Goal: Task Accomplishment & Management: Manage account settings

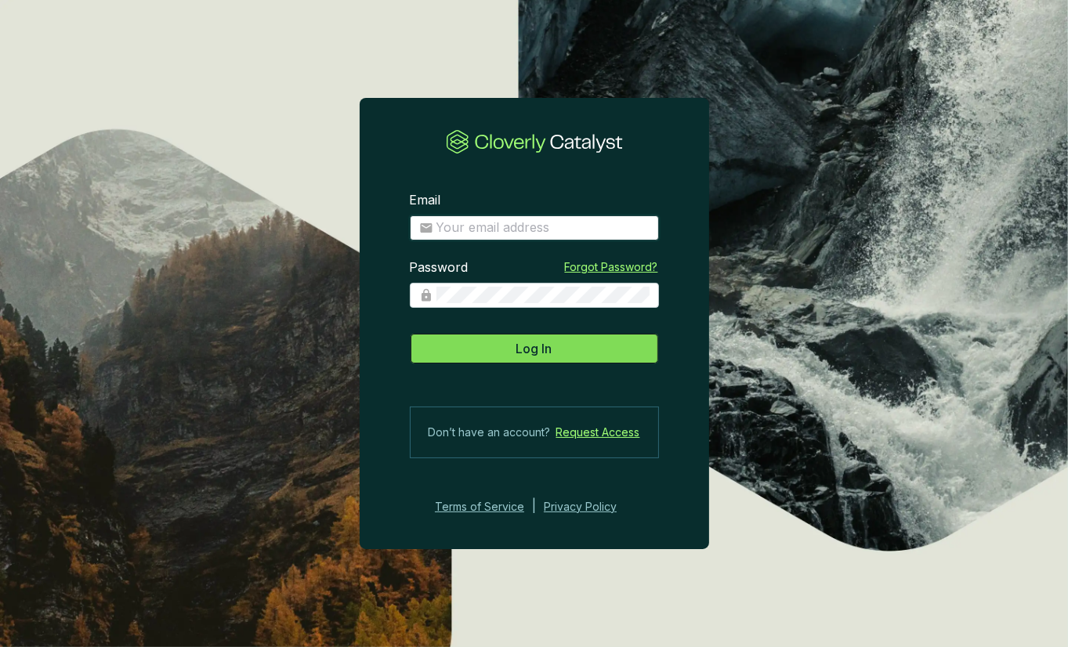
type input "[PERSON_NAME][EMAIL_ADDRESS][DOMAIN_NAME]"
click at [526, 346] on span "Log In" at bounding box center [534, 348] width 36 height 19
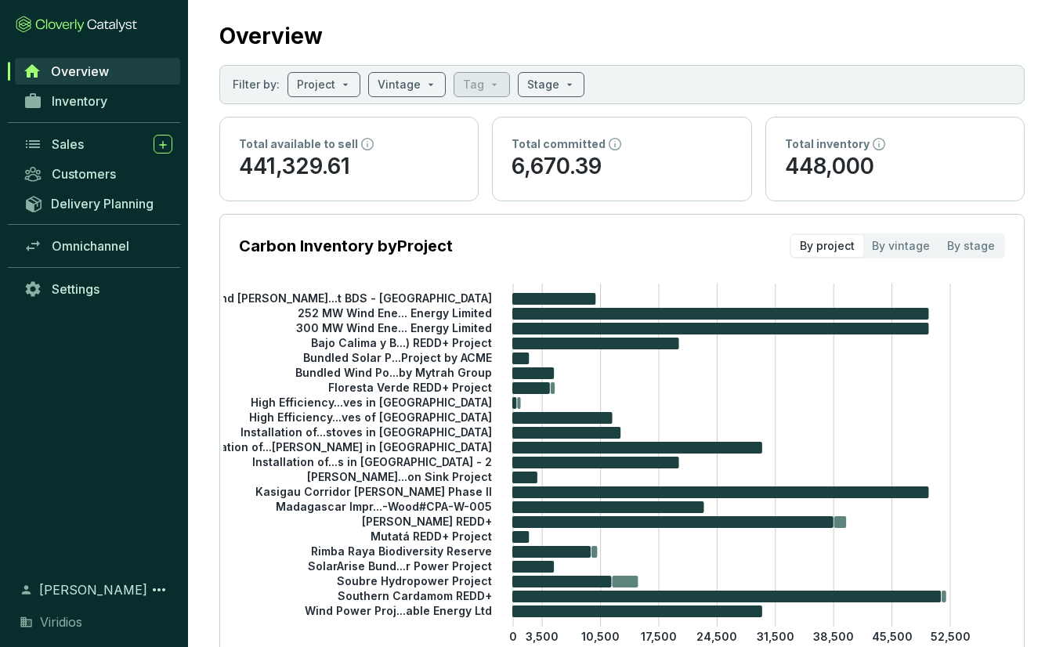
scroll to position [392, 0]
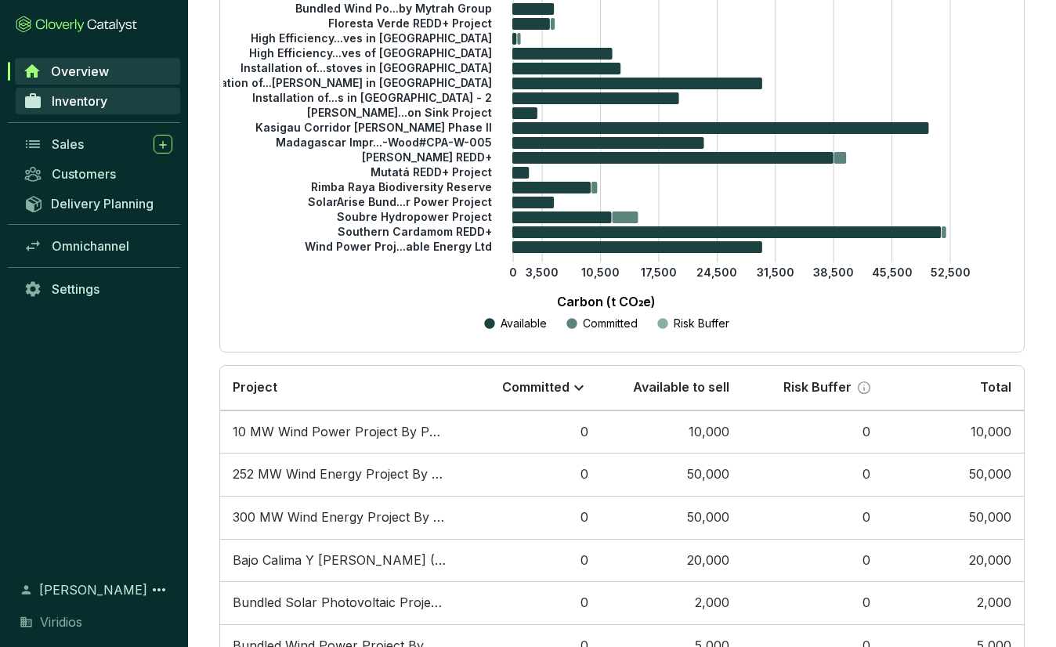
click at [102, 107] on span "Inventory" at bounding box center [80, 101] width 56 height 16
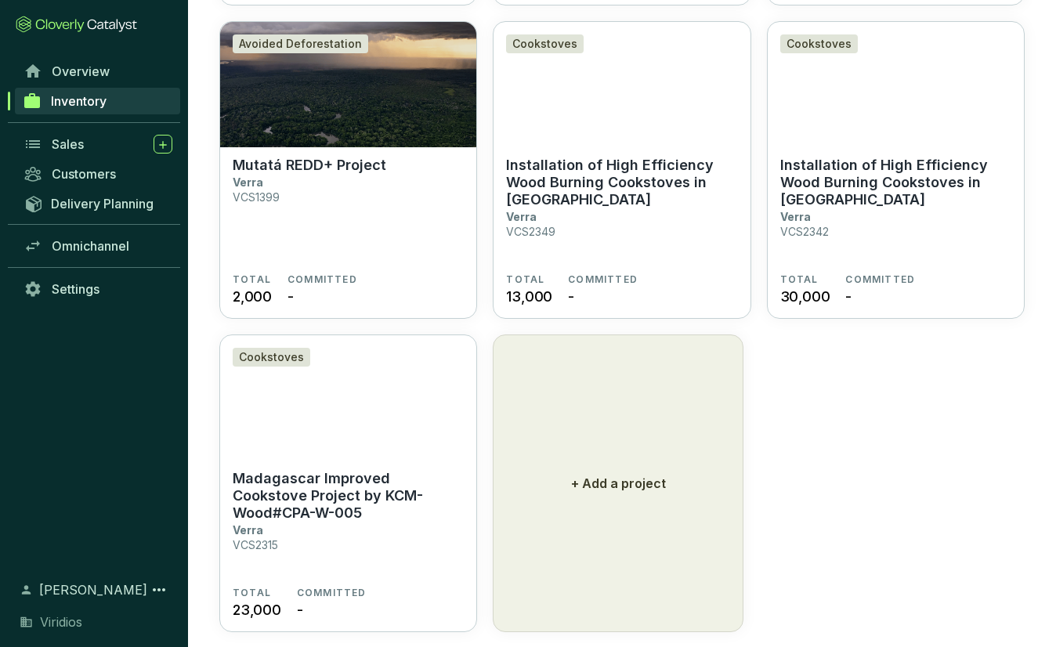
scroll to position [2031, 0]
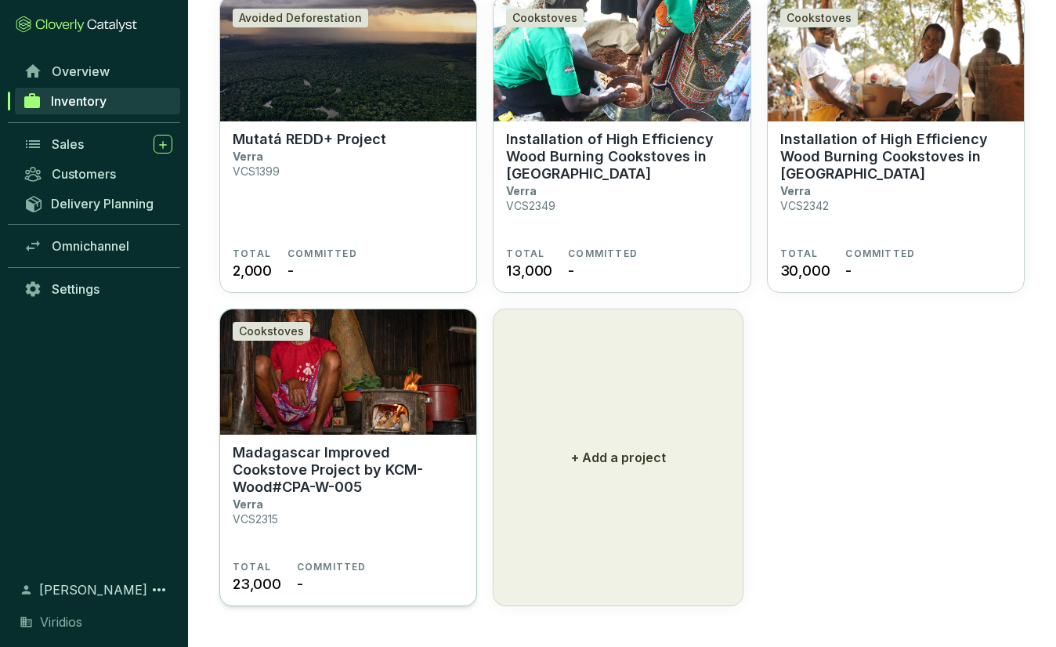
click at [356, 427] on img at bounding box center [348, 371] width 256 height 125
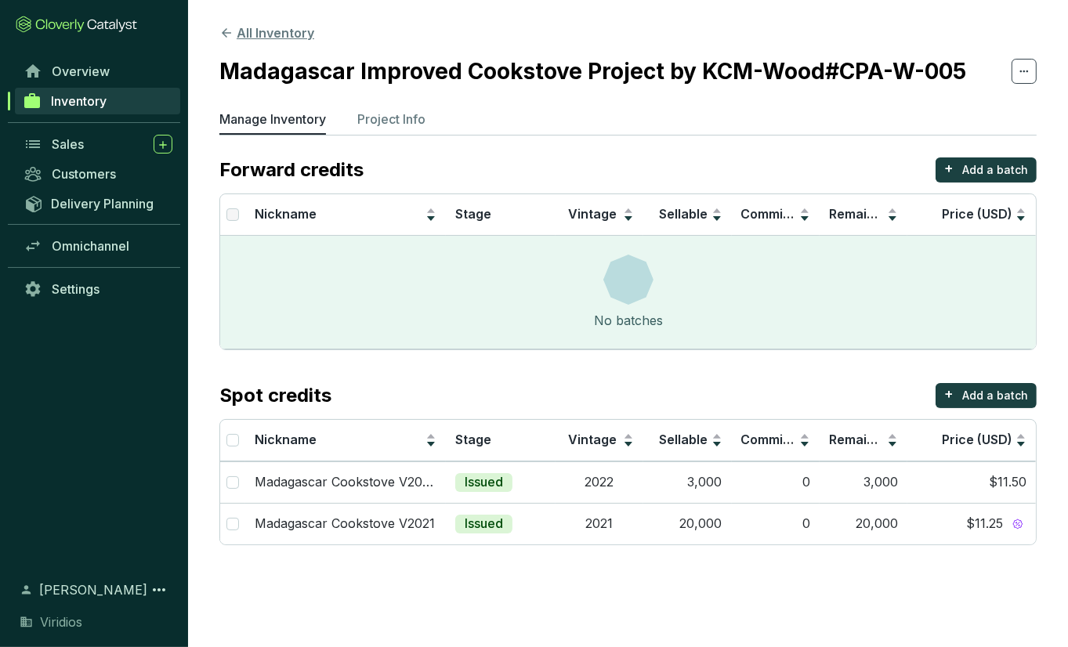
click at [239, 32] on button "All Inventory" at bounding box center [266, 32] width 95 height 19
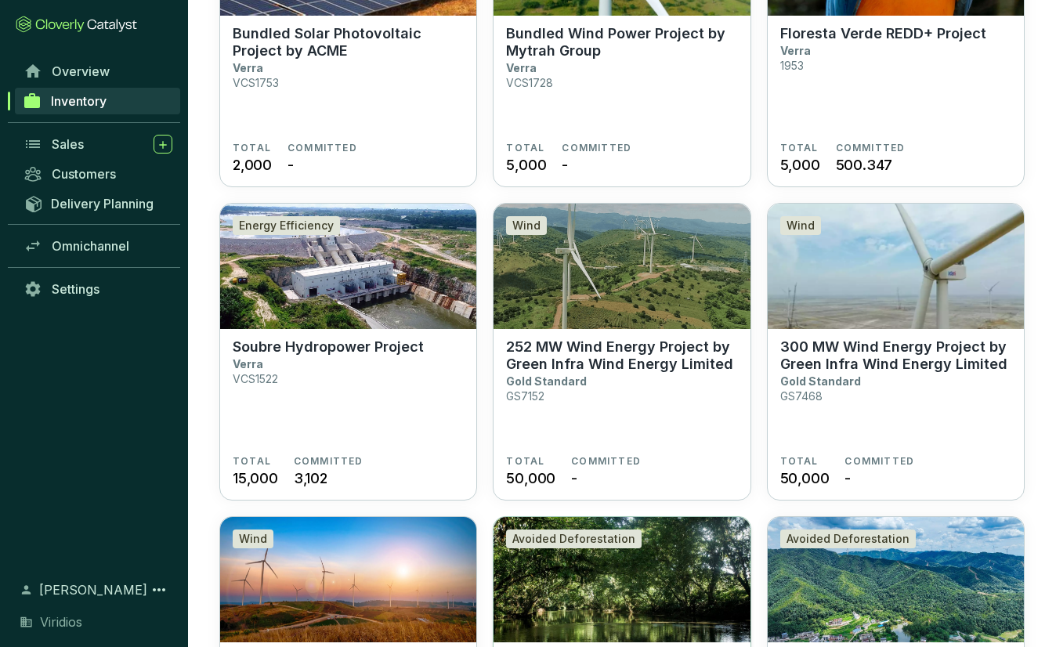
scroll to position [1169, 0]
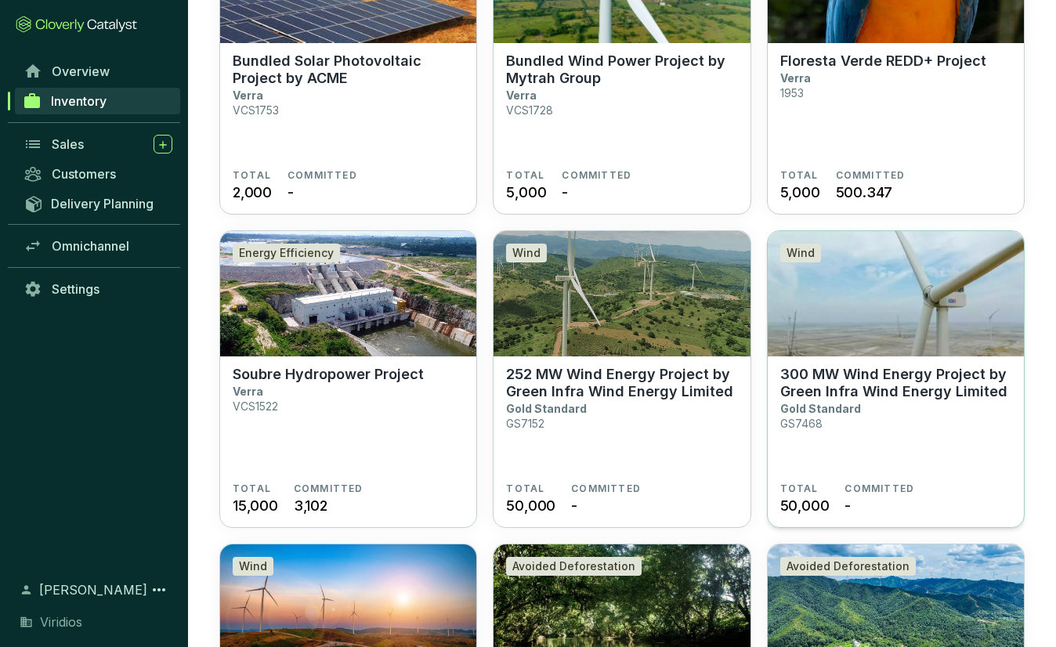
click at [946, 424] on section "300 MW Wind Energy Project by Green Infra Wind Energy Limited Gold Standard GS7…" at bounding box center [895, 424] width 231 height 117
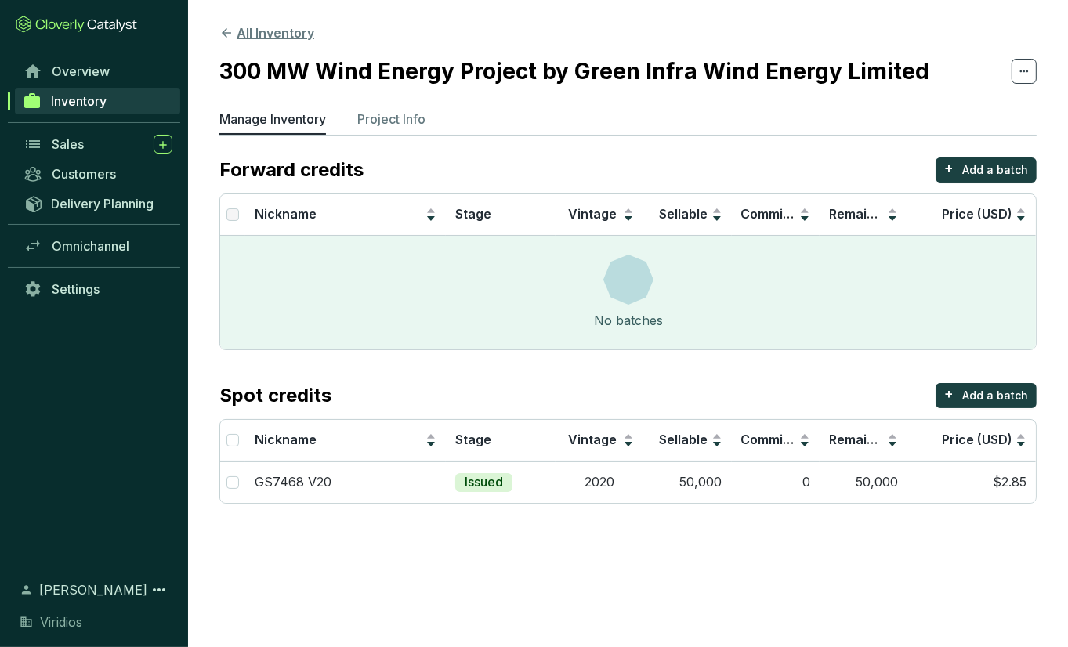
click at [244, 35] on button "All Inventory" at bounding box center [266, 32] width 95 height 19
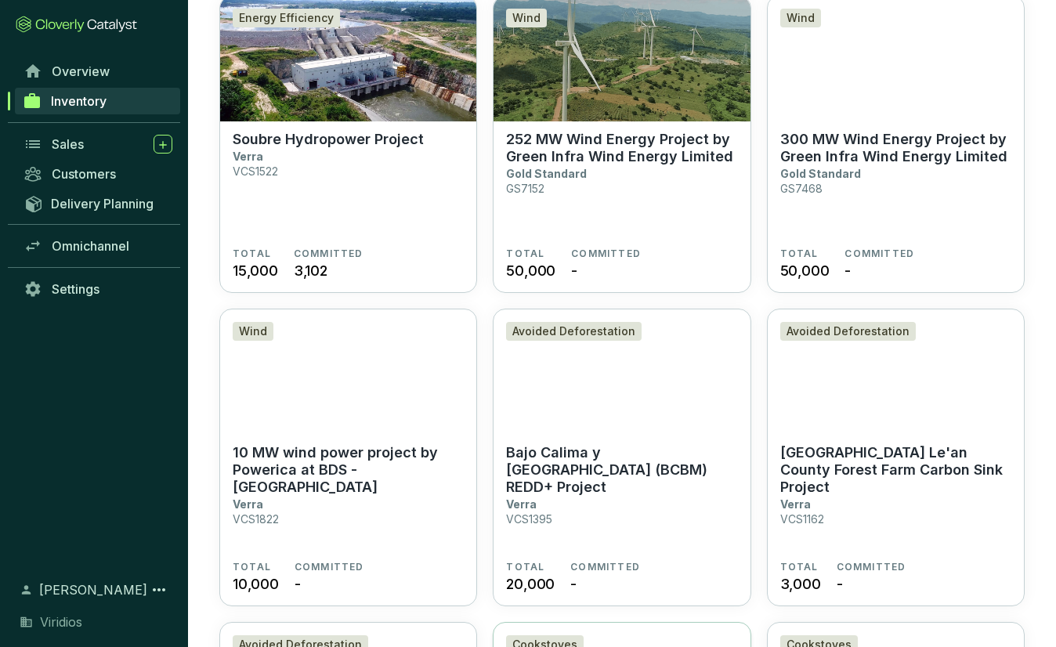
scroll to position [1248, 0]
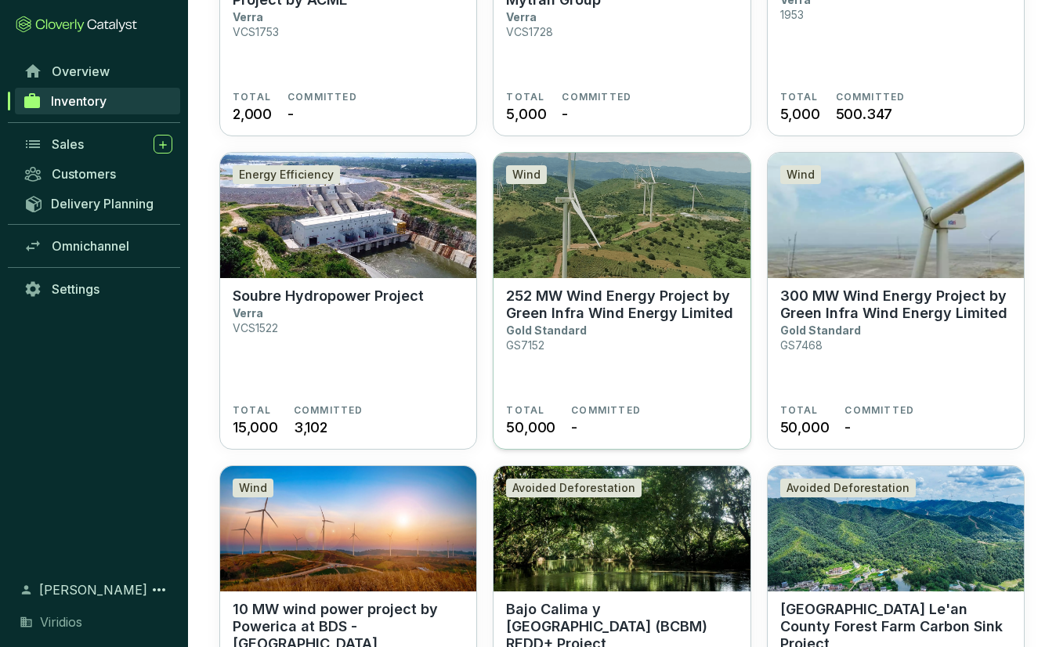
click at [589, 352] on section "252 MW Wind Energy Project by Green Infra Wind Energy Limited Gold Standard GS7…" at bounding box center [621, 345] width 231 height 117
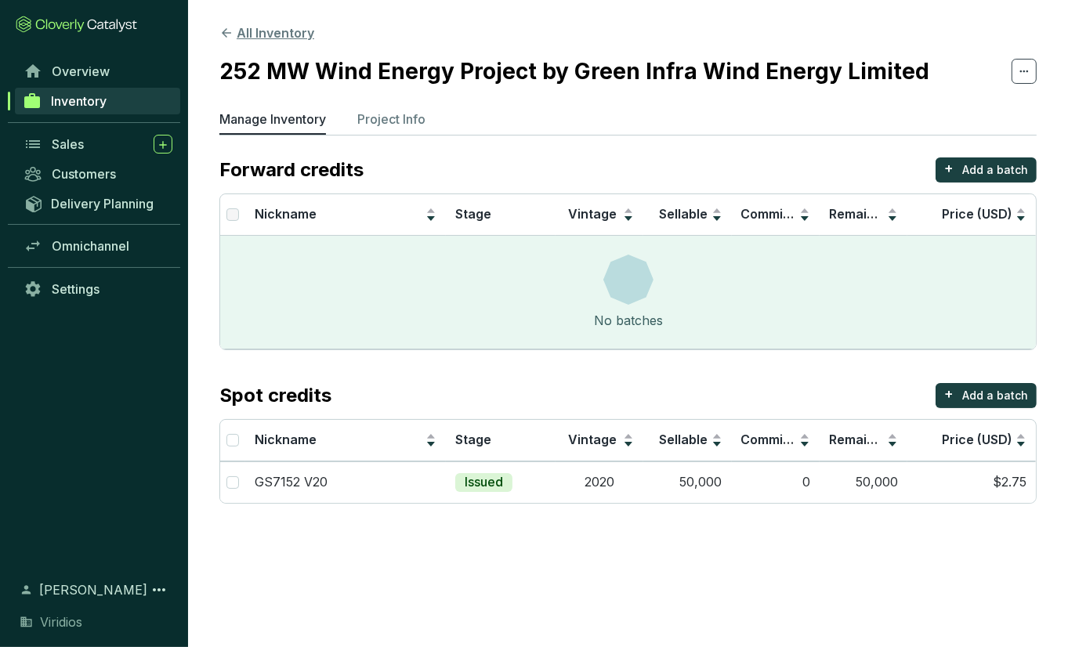
click at [301, 38] on button "All Inventory" at bounding box center [266, 32] width 95 height 19
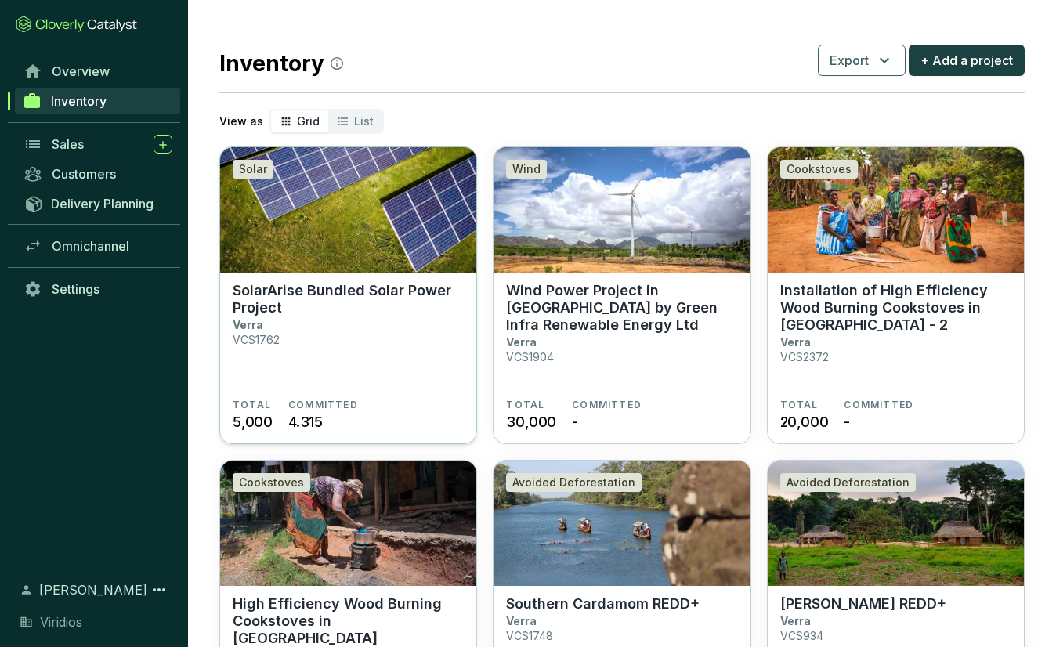
click at [356, 359] on section "SolarArise Bundled Solar Power Project Verra VCS1762" at bounding box center [348, 340] width 231 height 117
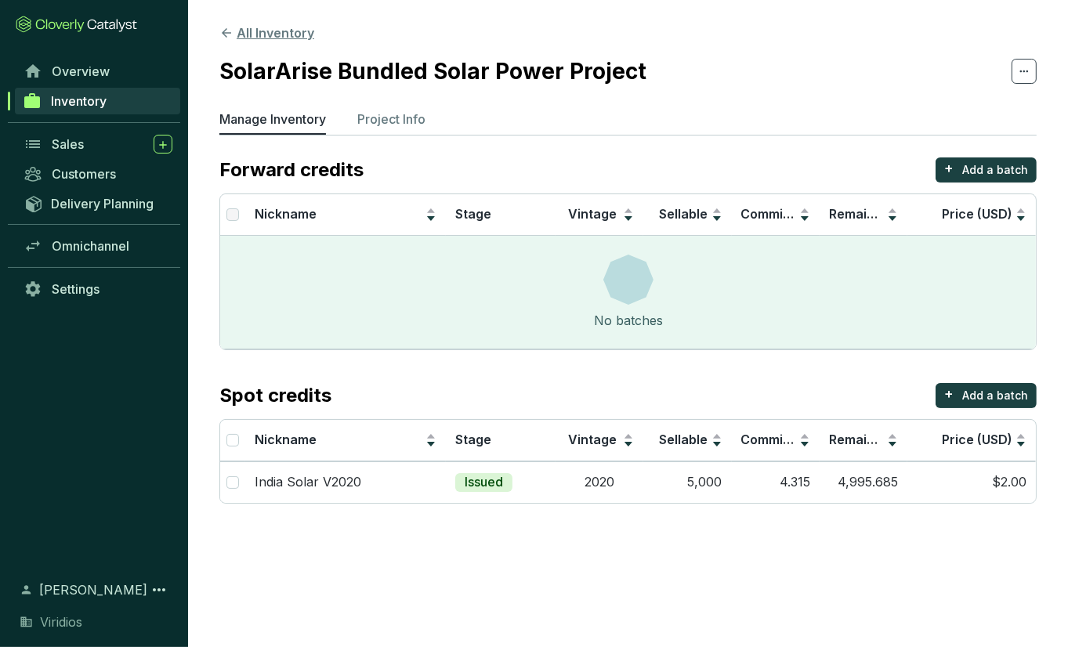
click at [235, 26] on button "All Inventory" at bounding box center [266, 32] width 95 height 19
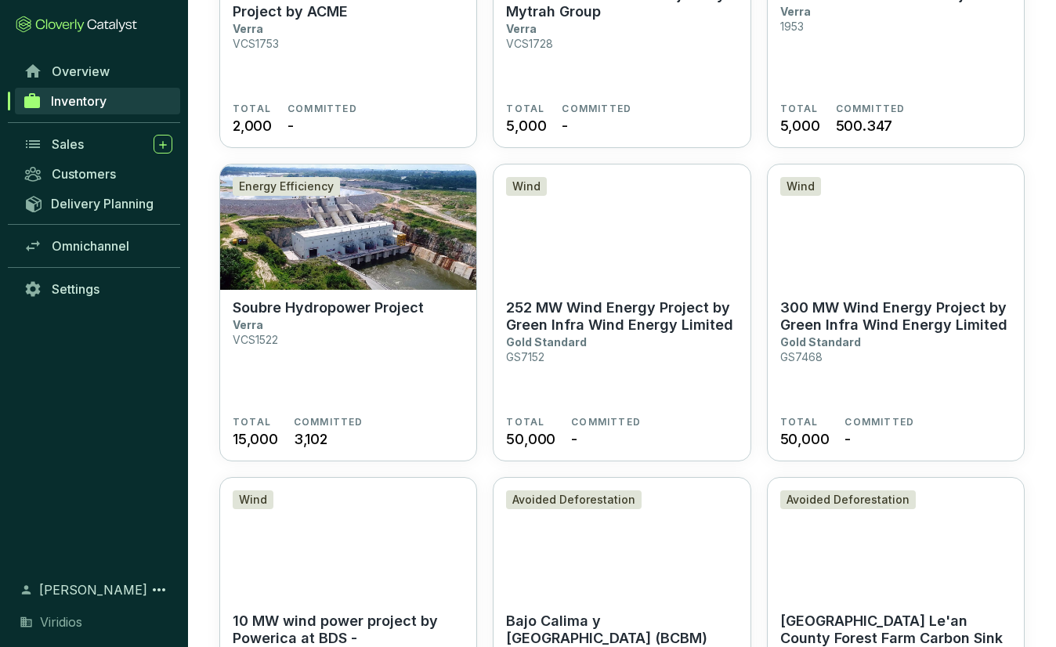
scroll to position [1216, 0]
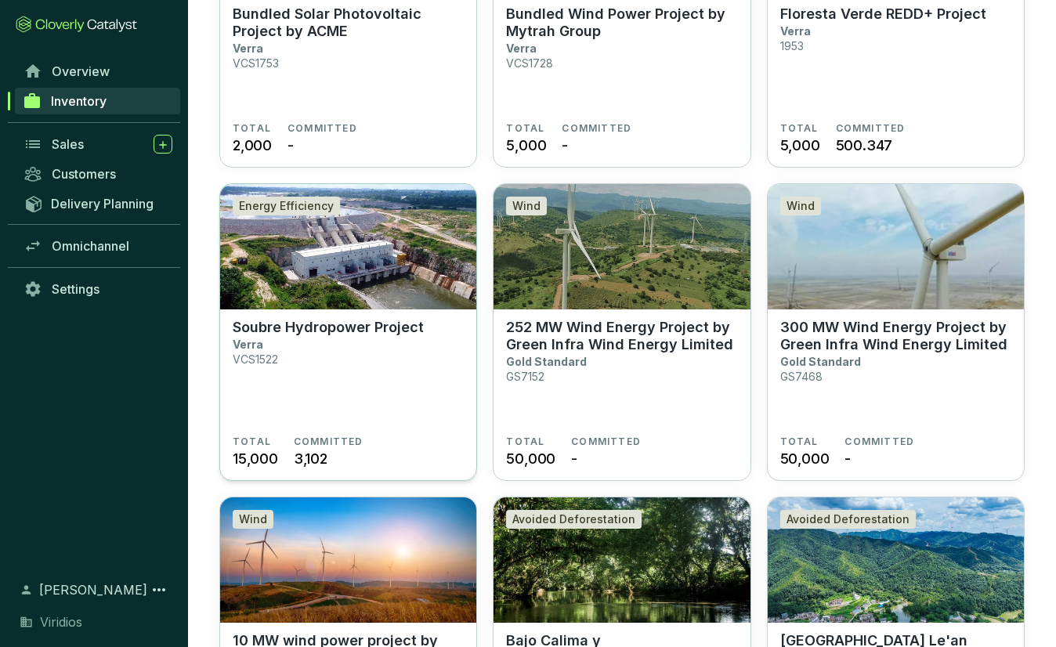
click at [342, 346] on section "Soubre Hydropower Project Verra VCS1522" at bounding box center [348, 377] width 231 height 117
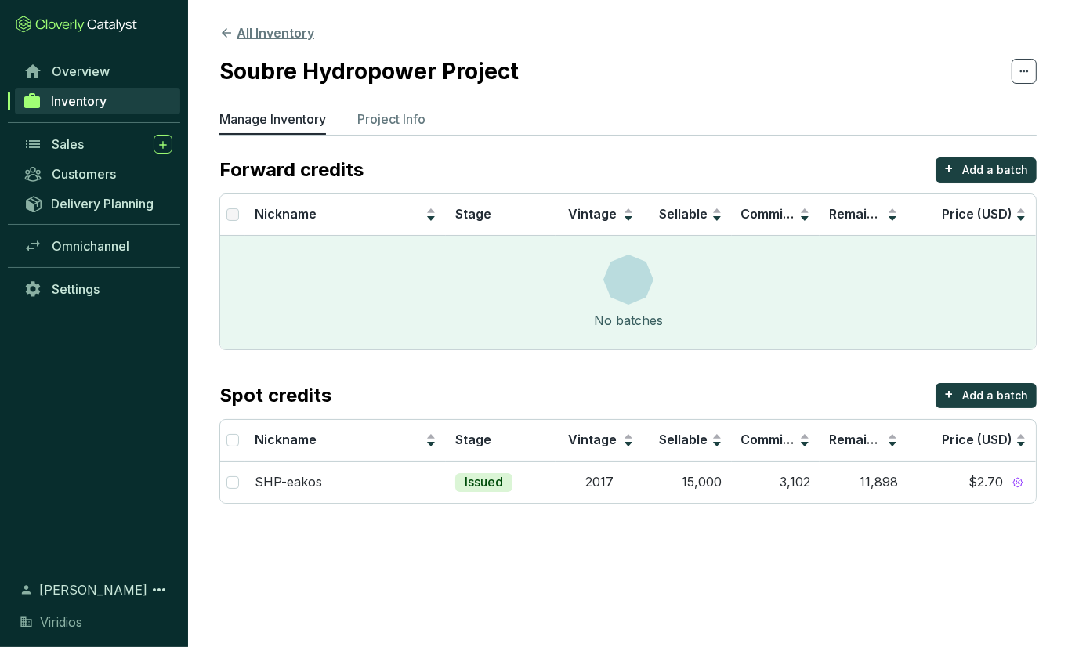
click at [301, 31] on button "All Inventory" at bounding box center [266, 32] width 95 height 19
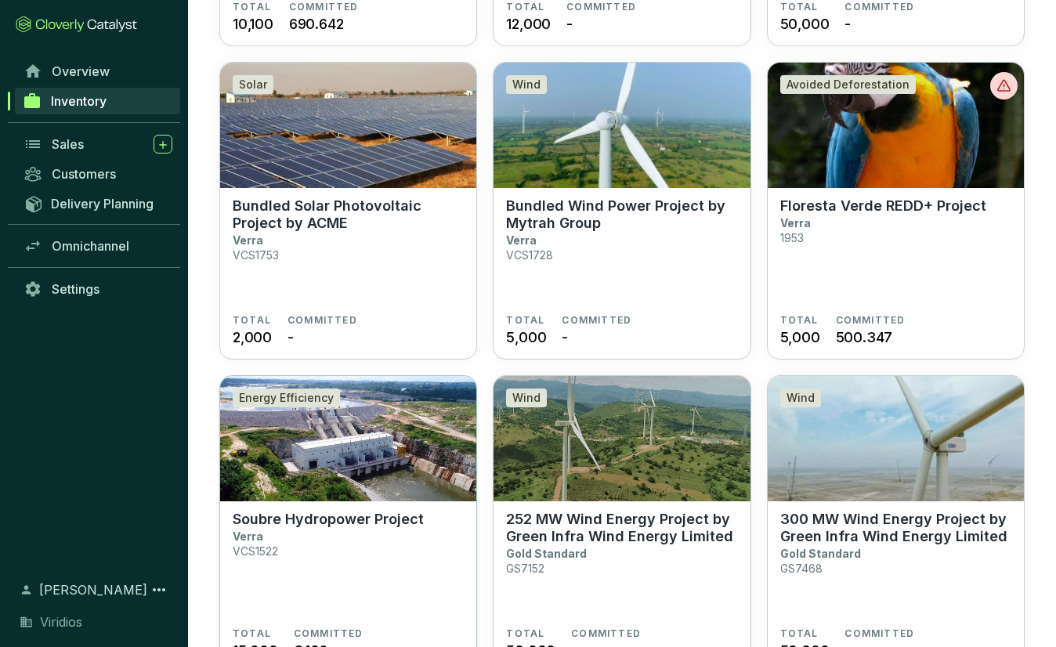
scroll to position [1018, 0]
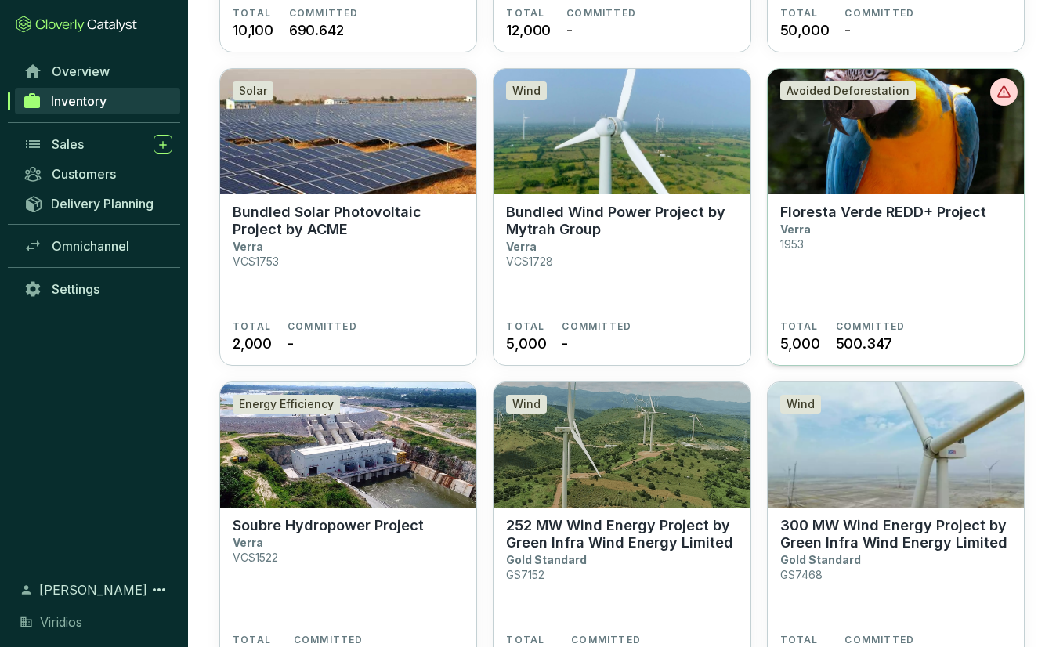
click at [885, 224] on section "Floresta Verde REDD+ Project Verra 1953" at bounding box center [895, 262] width 231 height 117
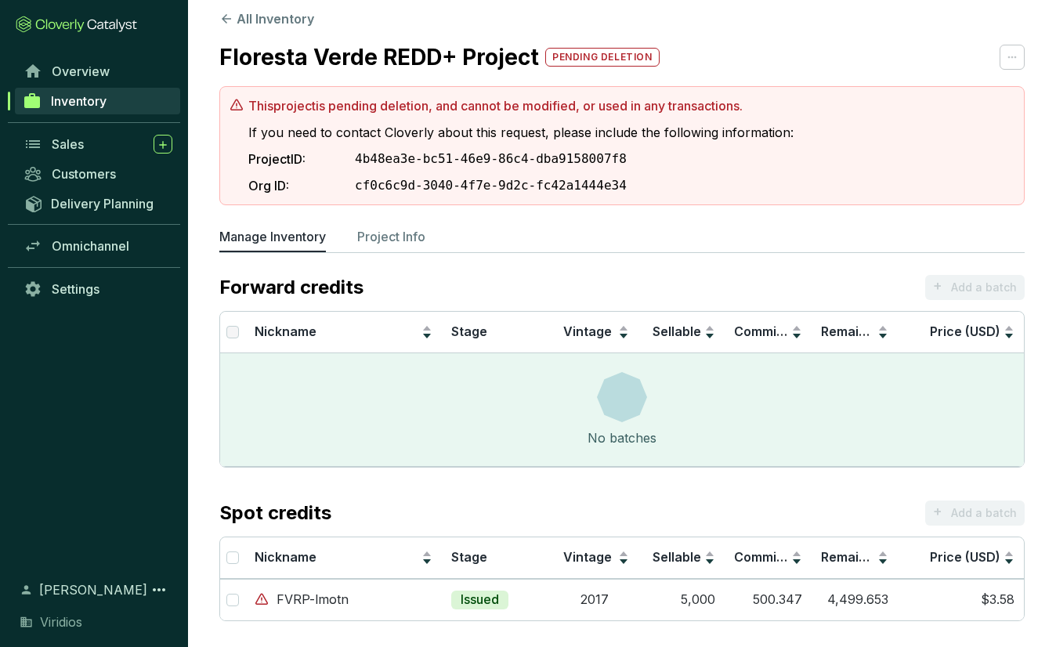
scroll to position [18, 0]
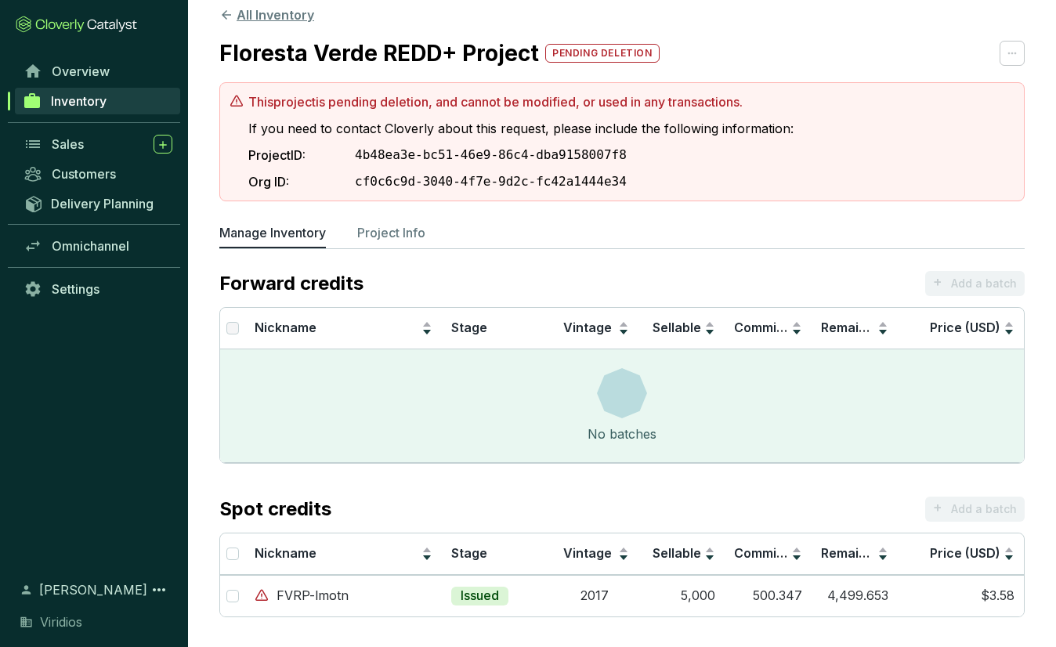
click at [243, 16] on button "All Inventory" at bounding box center [266, 14] width 95 height 19
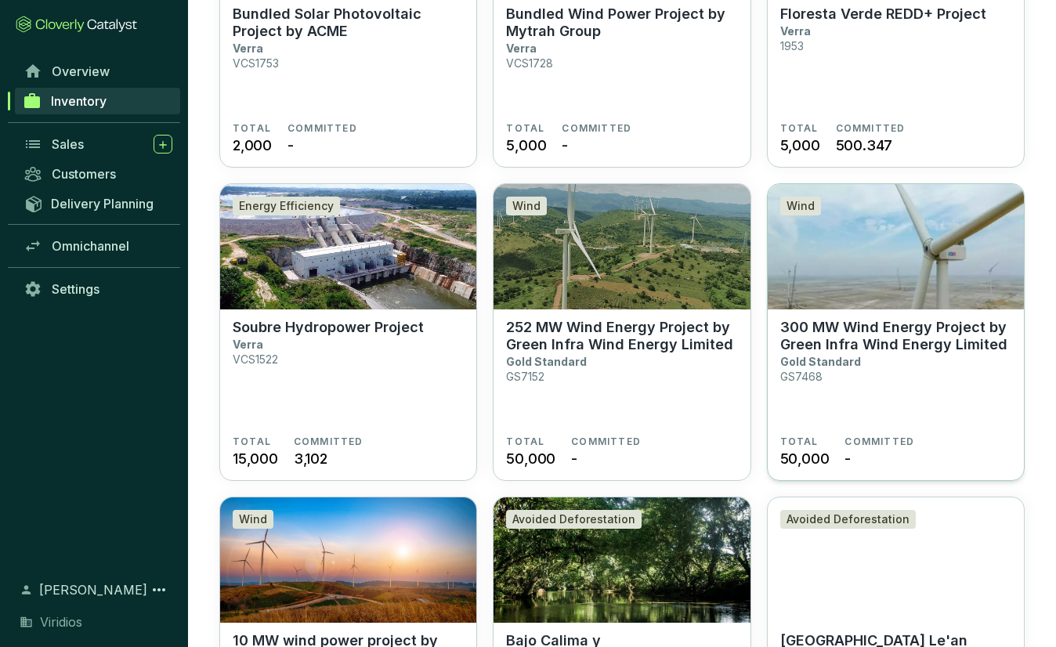
scroll to position [825, 0]
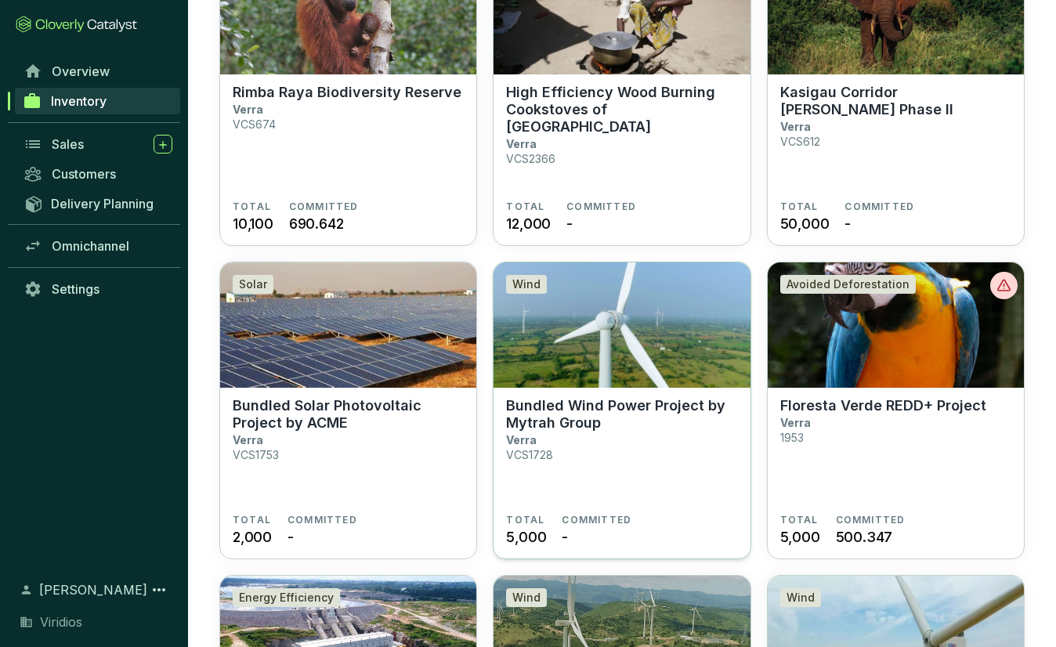
click at [663, 468] on section "Bundled Wind Power Project by Mytrah Group Verra VCS1728" at bounding box center [621, 455] width 231 height 117
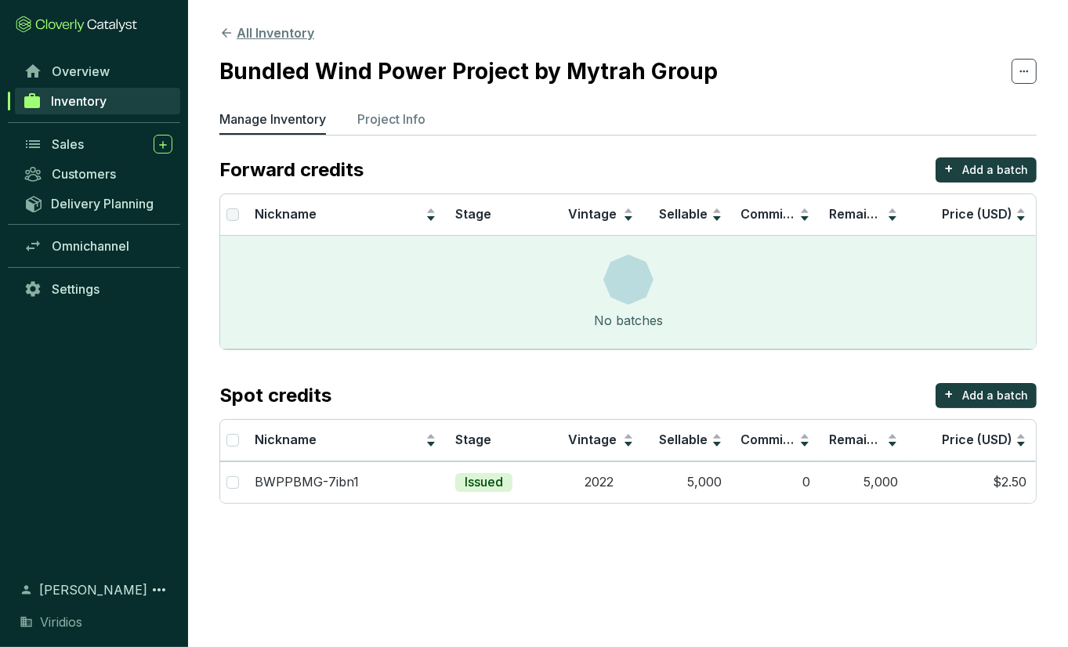
click at [253, 28] on button "All Inventory" at bounding box center [266, 32] width 95 height 19
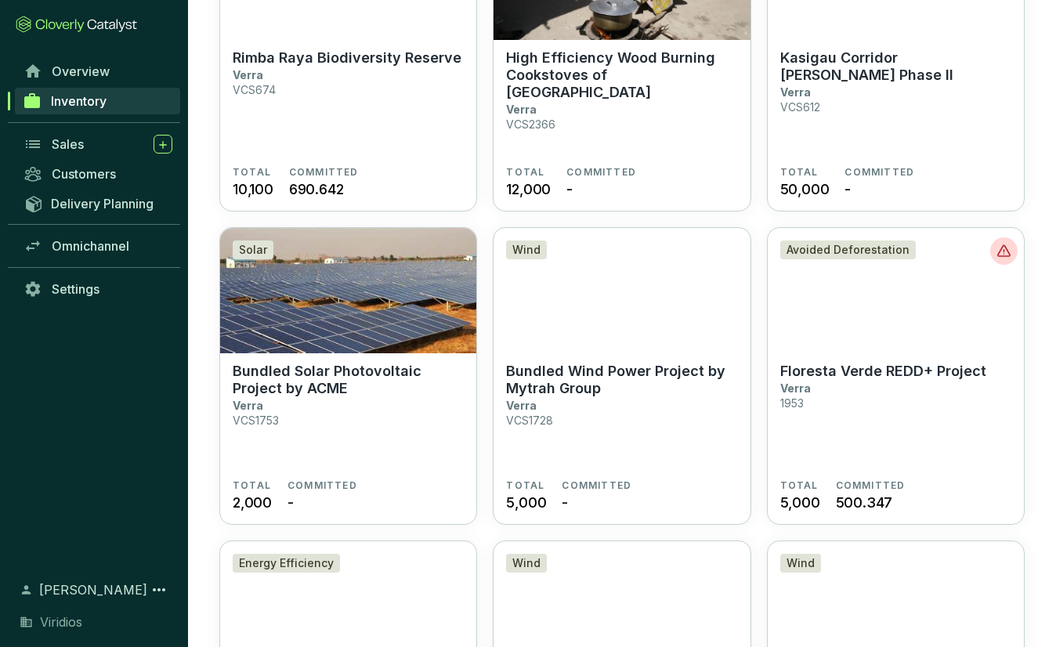
scroll to position [862, 0]
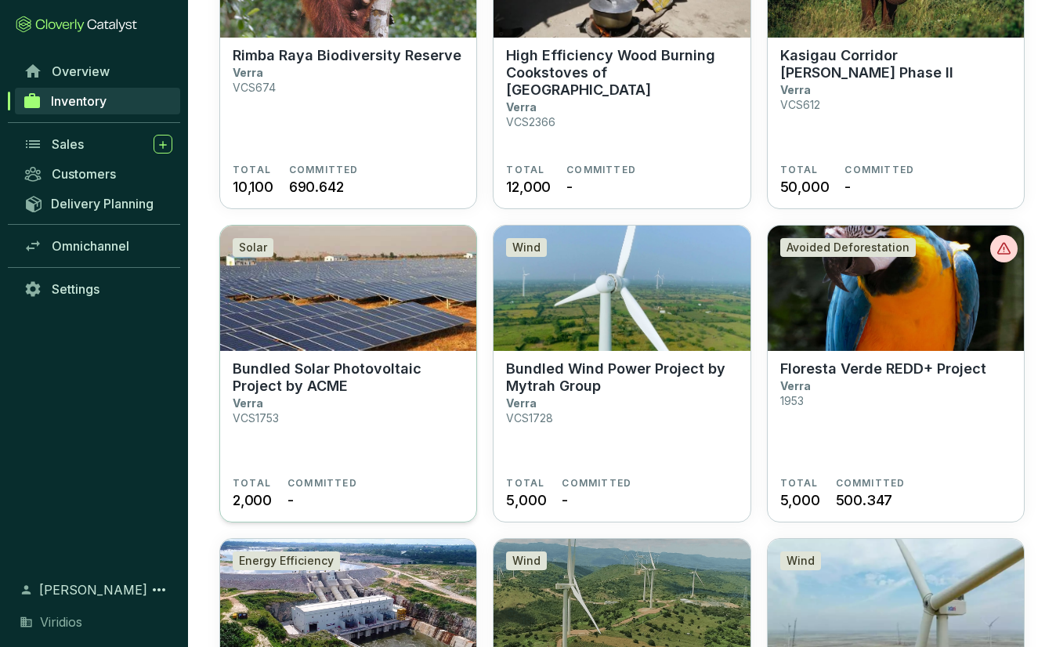
click at [375, 392] on p "Bundled Solar Photovoltaic Project by ACME" at bounding box center [348, 377] width 231 height 34
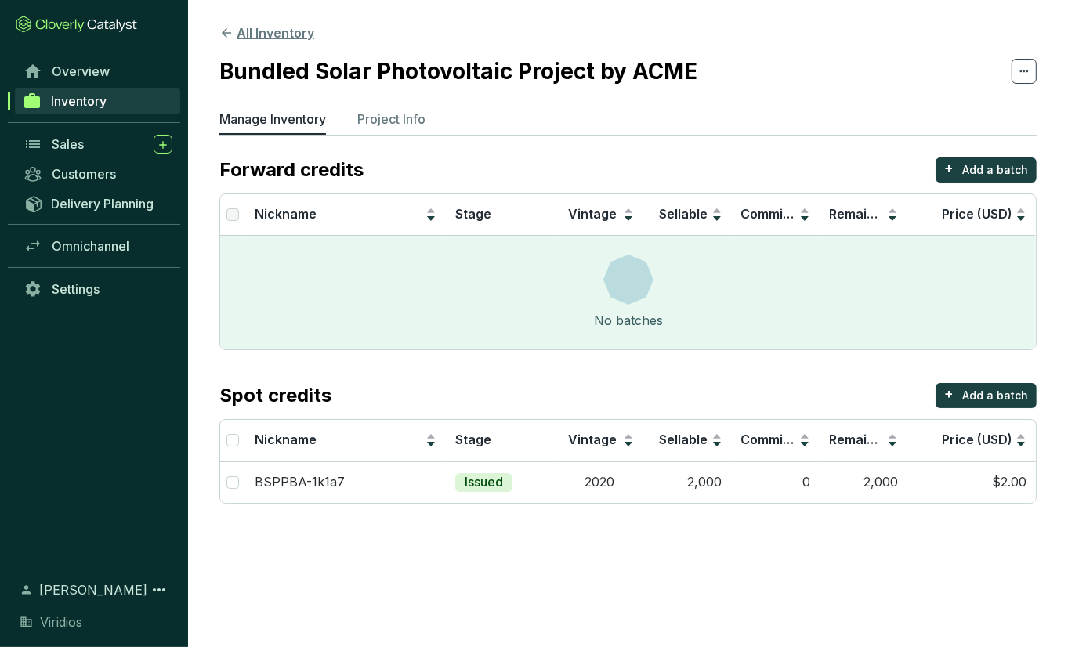
click at [272, 28] on button "All Inventory" at bounding box center [266, 32] width 95 height 19
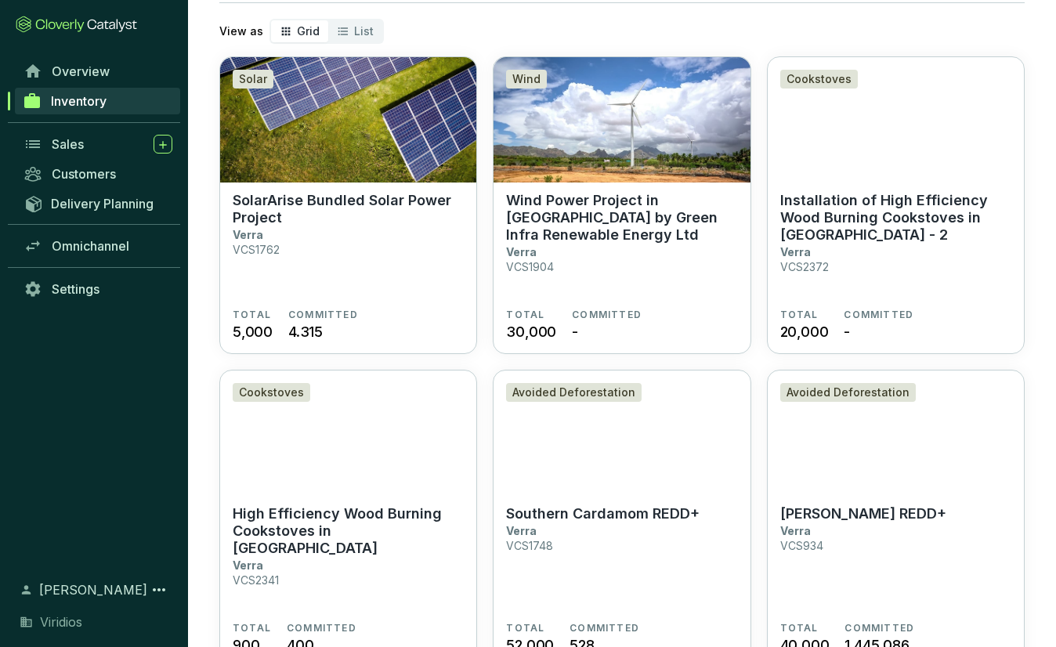
scroll to position [470, 0]
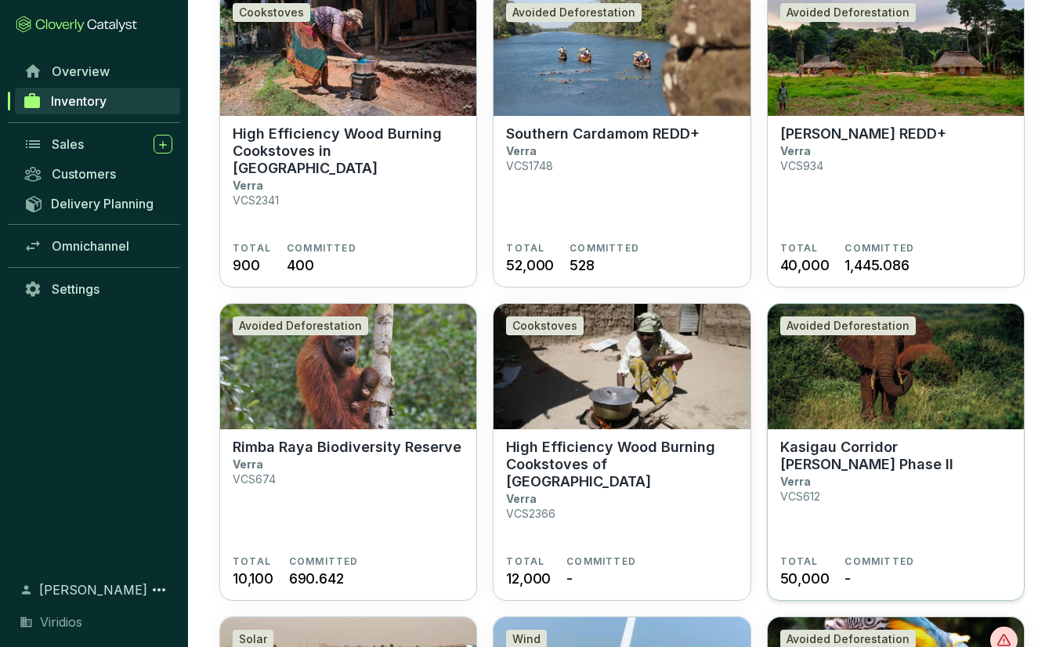
click at [842, 467] on section "Kasigau Corridor REDD Phase II Verra VCS612" at bounding box center [895, 497] width 231 height 117
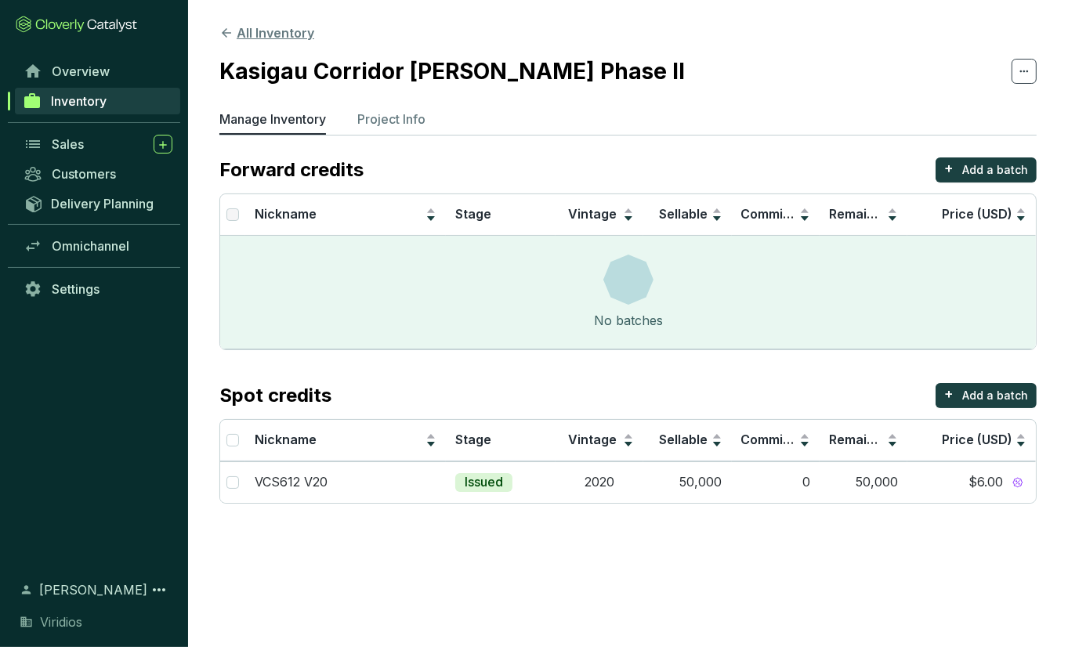
click at [257, 35] on button "All Inventory" at bounding box center [266, 32] width 95 height 19
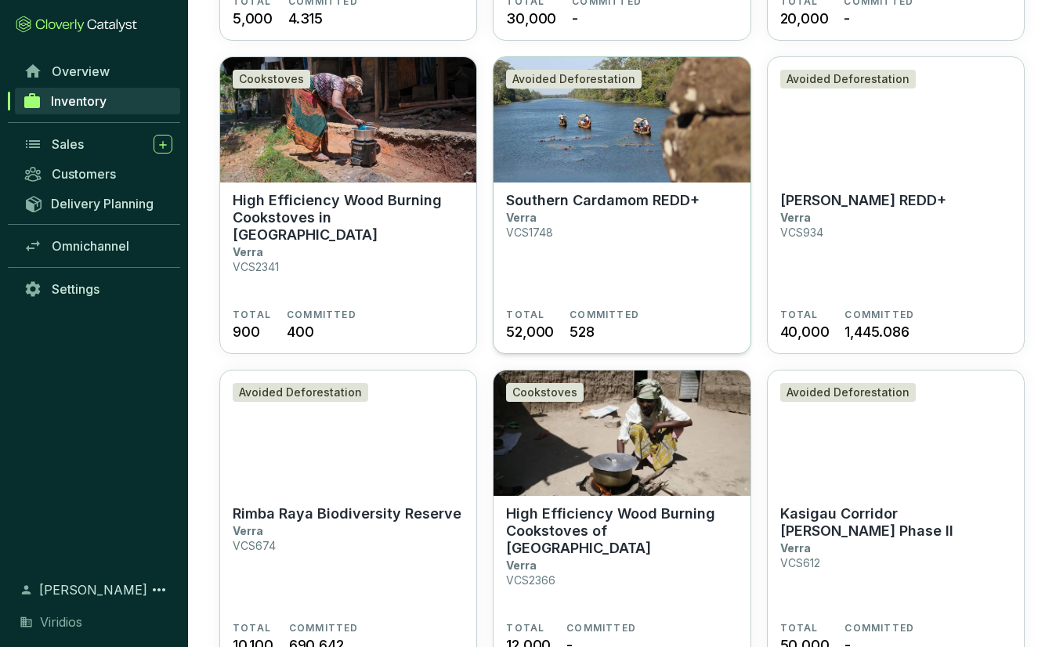
scroll to position [470, 0]
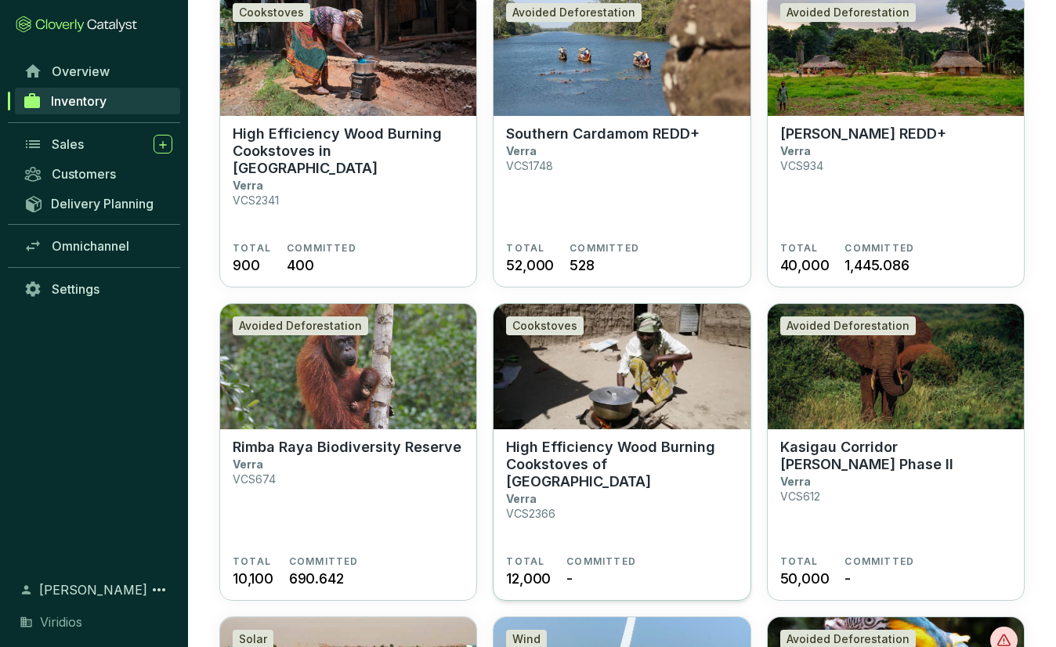
click at [636, 530] on section "High Efficiency Wood Burning Cookstoves of Tanzania Verra VCS2366" at bounding box center [621, 497] width 231 height 117
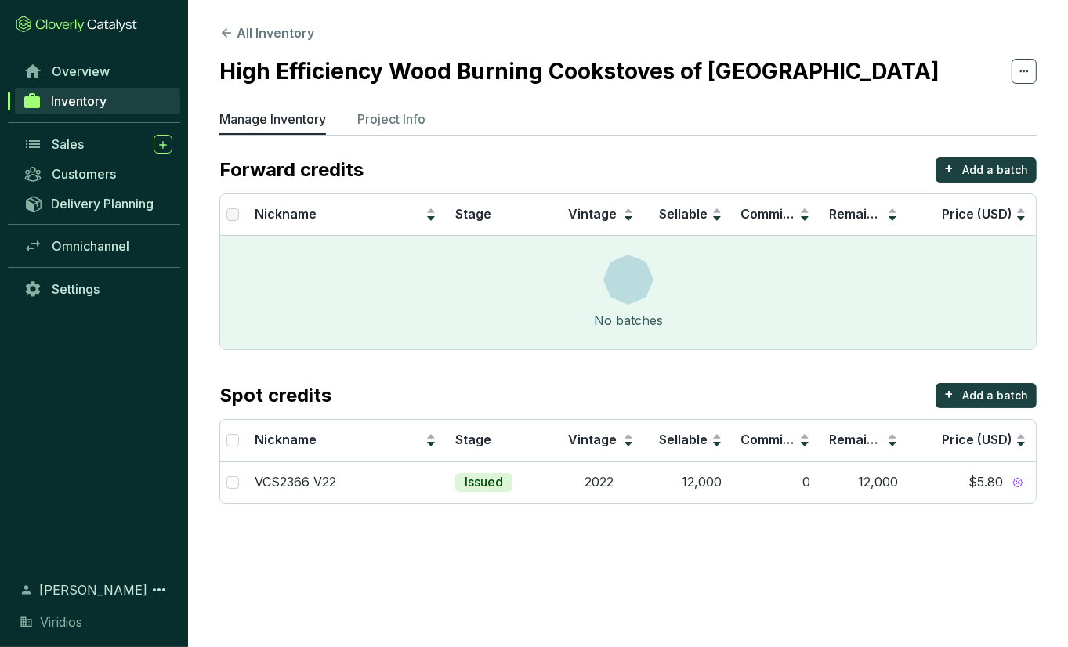
click at [260, 21] on section "All Inventory High Efficiency Wood Burning Cookstoves of [GEOGRAPHIC_DATA] Mana…" at bounding box center [628, 267] width 880 height 535
click at [263, 28] on button "All Inventory" at bounding box center [266, 32] width 95 height 19
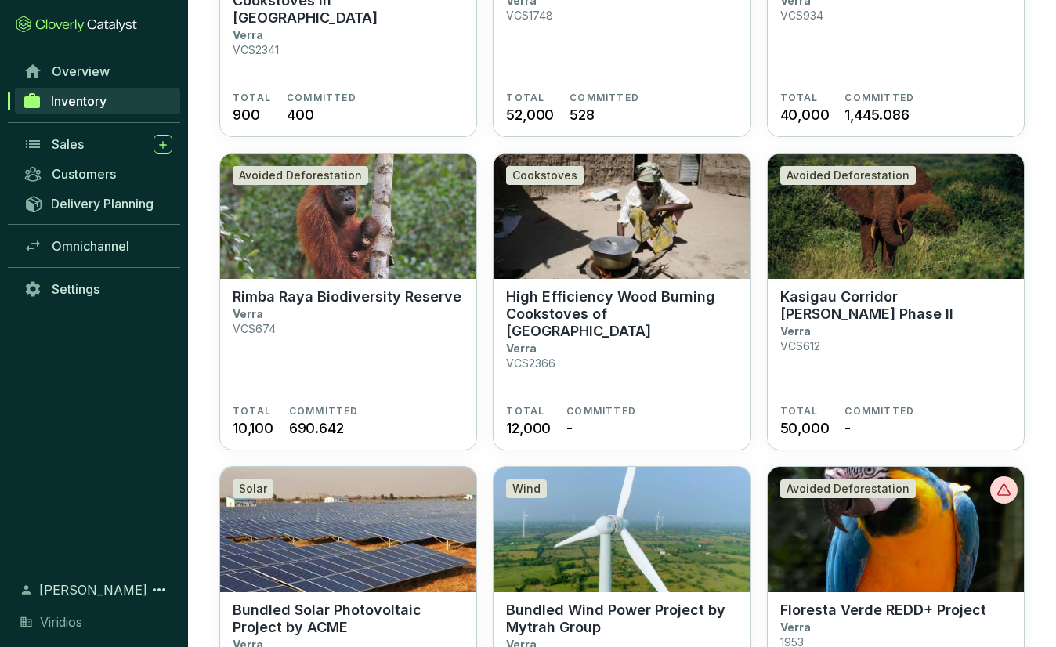
scroll to position [627, 0]
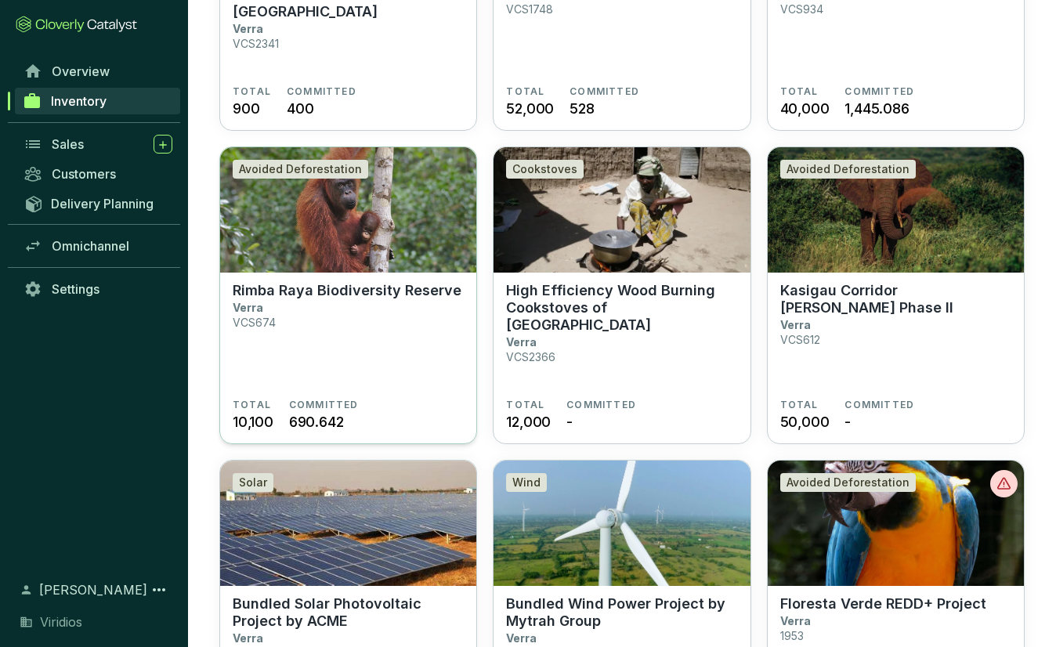
click at [294, 309] on section "Rimba Raya Biodiversity Reserve Verra VCS674" at bounding box center [348, 340] width 231 height 117
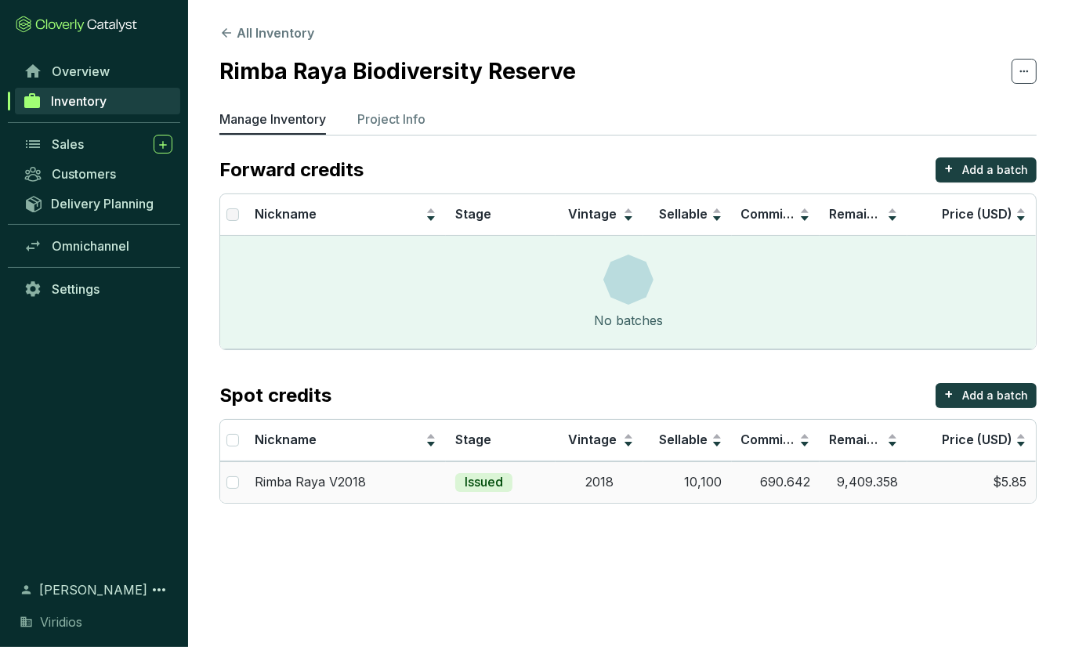
click at [721, 495] on td "10,100" at bounding box center [687, 482] width 88 height 42
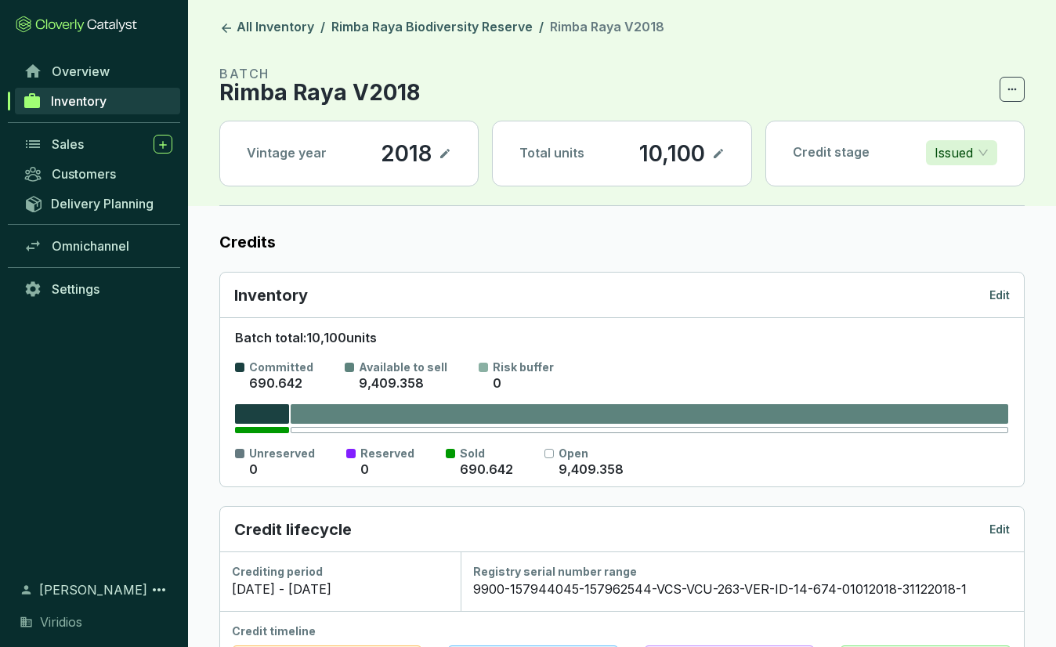
click at [721, 156] on icon at bounding box center [718, 153] width 13 height 19
click at [711, 157] on section "8000" at bounding box center [673, 153] width 101 height 27
click at [714, 157] on icon at bounding box center [718, 153] width 13 height 19
click at [283, 31] on link "All Inventory" at bounding box center [266, 28] width 101 height 19
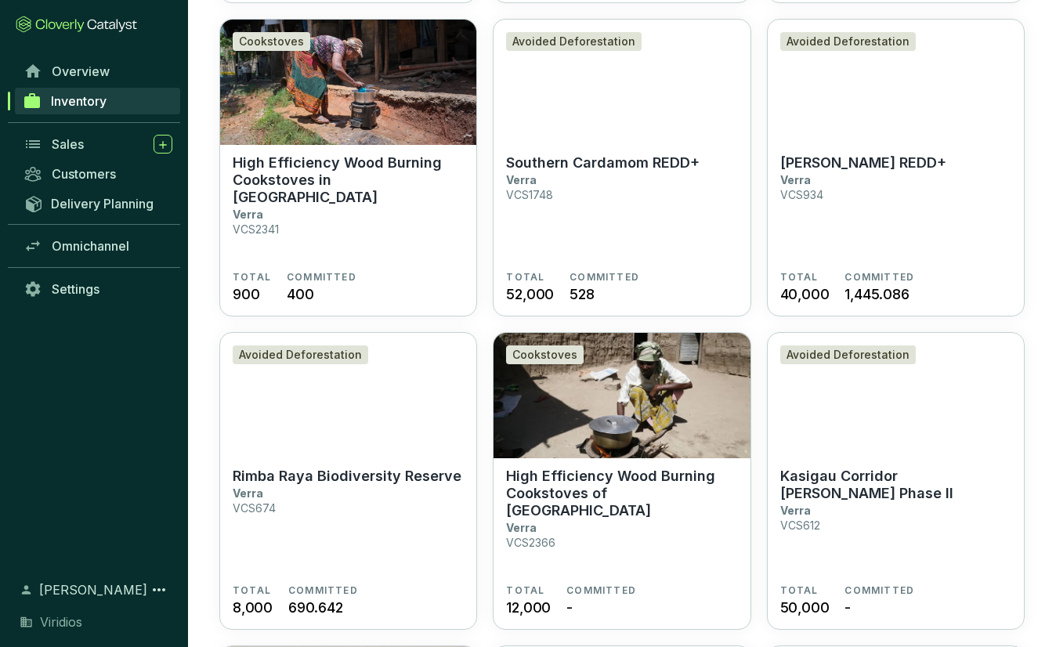
scroll to position [235, 0]
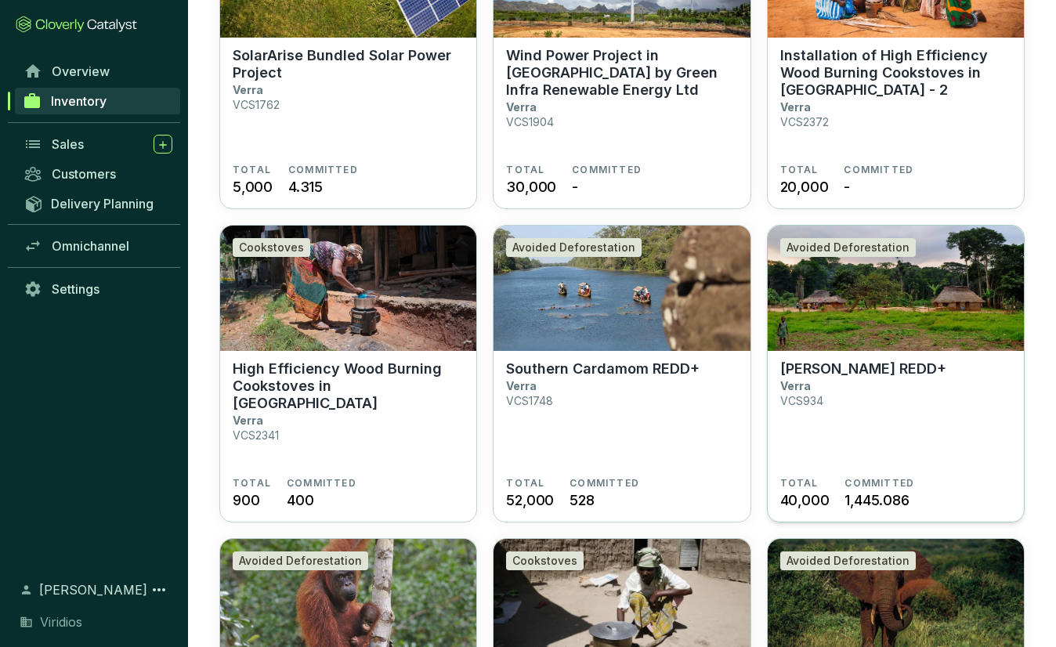
click at [805, 418] on section "Mai Ndombe REDD+ Verra VCS934" at bounding box center [895, 418] width 231 height 117
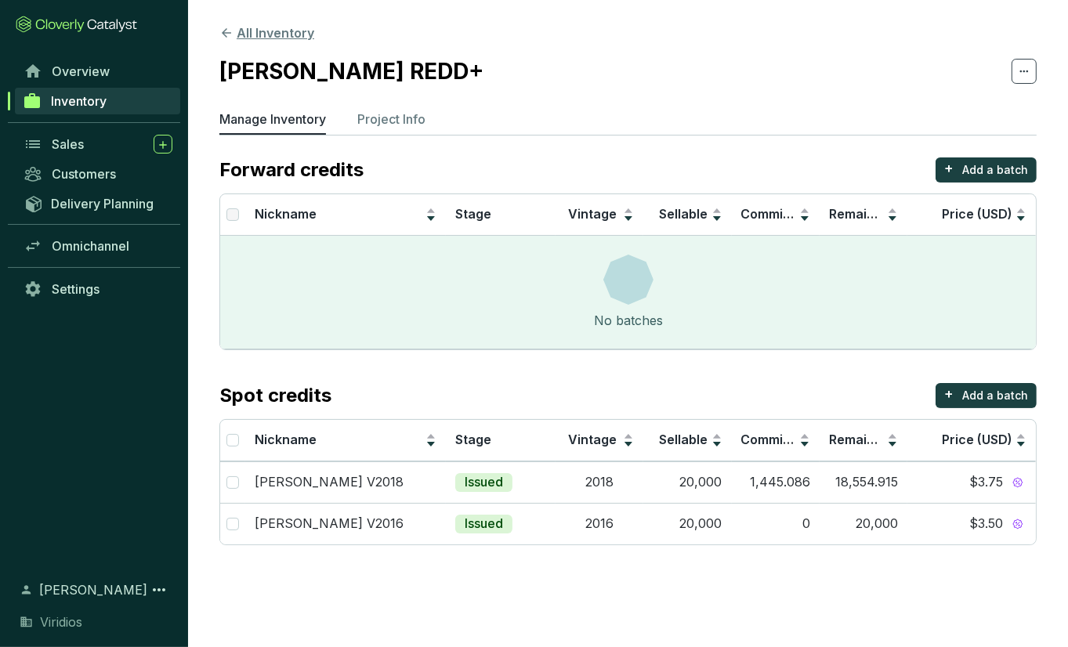
click at [287, 31] on button "All Inventory" at bounding box center [266, 32] width 95 height 19
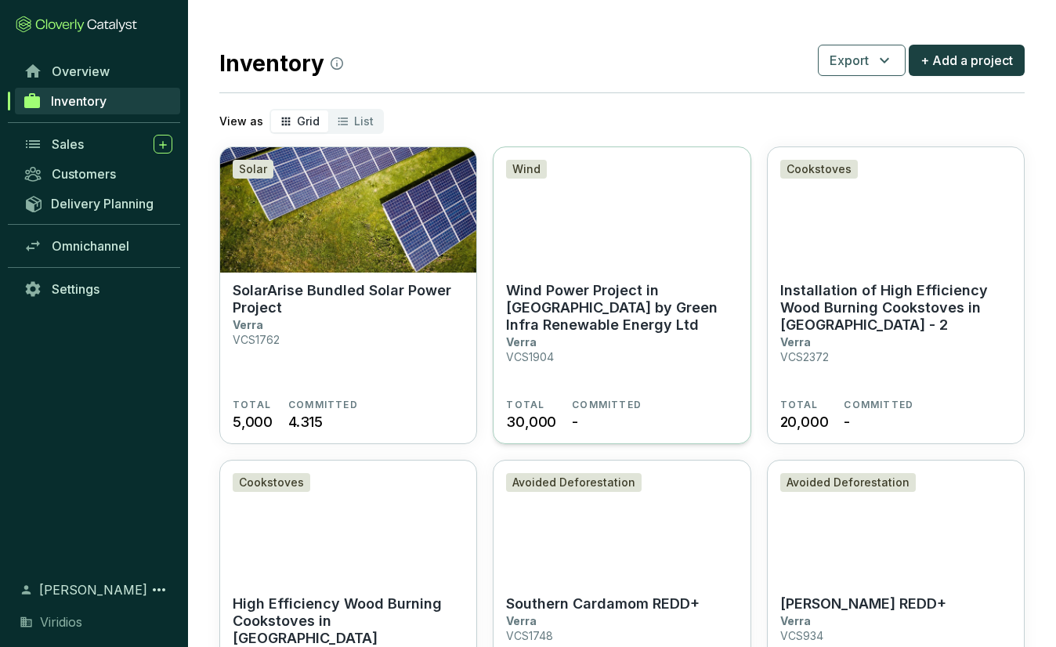
scroll to position [235, 0]
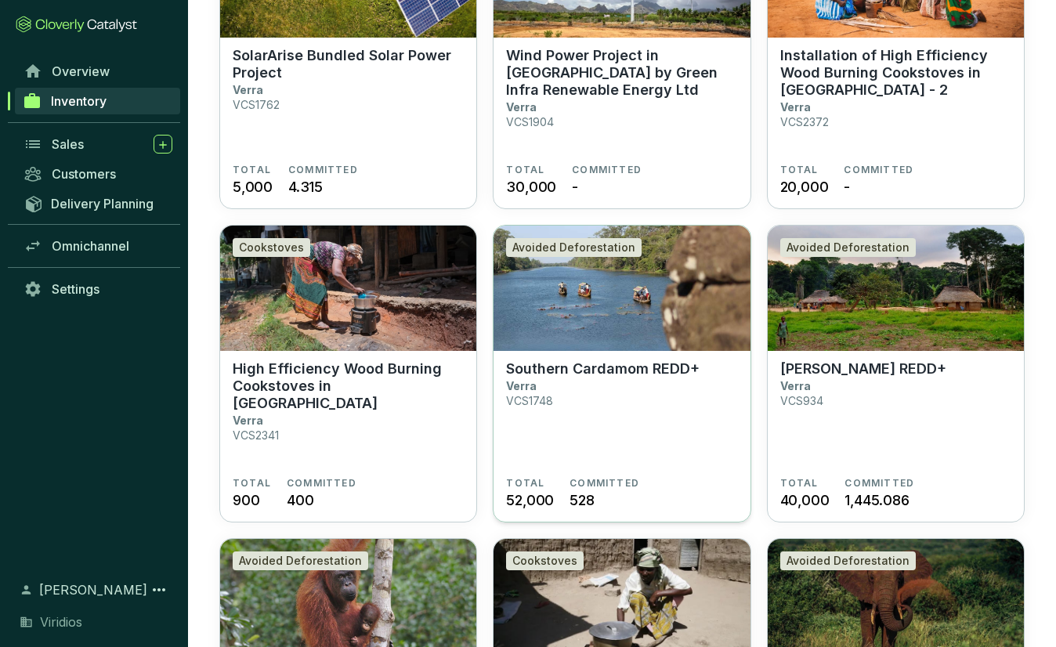
click at [721, 367] on section "Southern Cardamom REDD+ Verra VCS1748" at bounding box center [621, 418] width 231 height 117
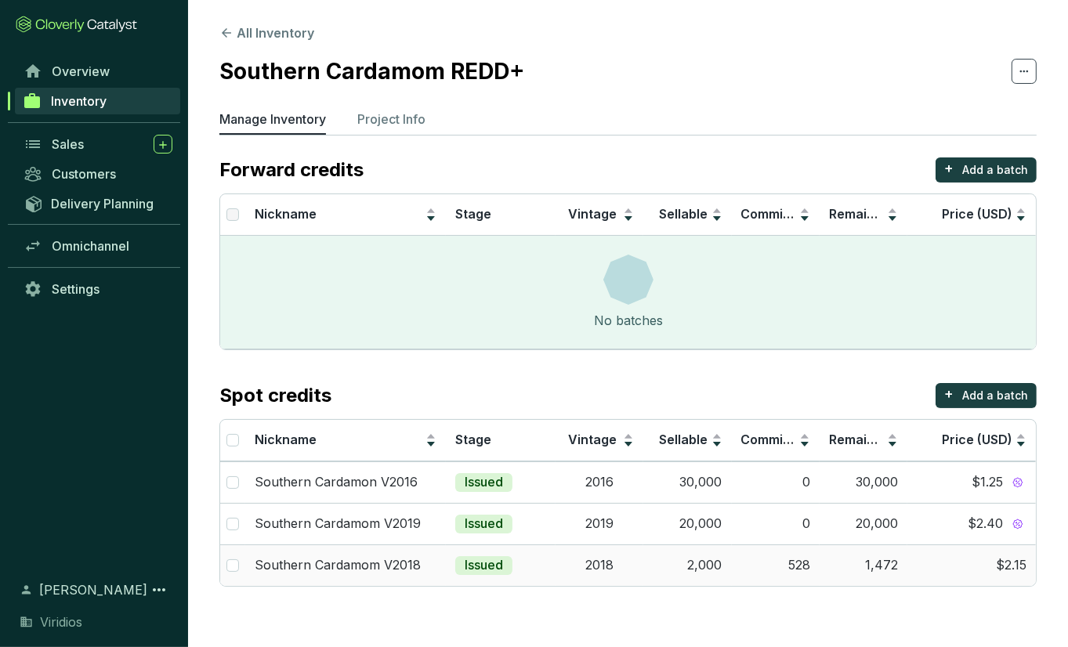
click at [771, 576] on td "528" at bounding box center [776, 565] width 88 height 42
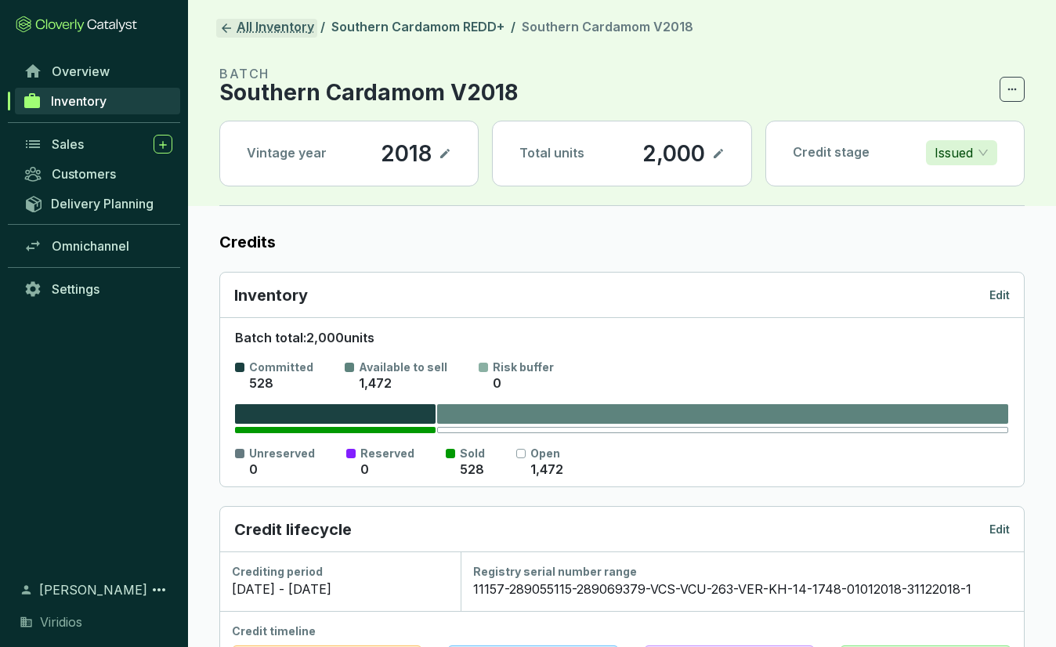
click at [247, 27] on link "All Inventory" at bounding box center [266, 28] width 101 height 19
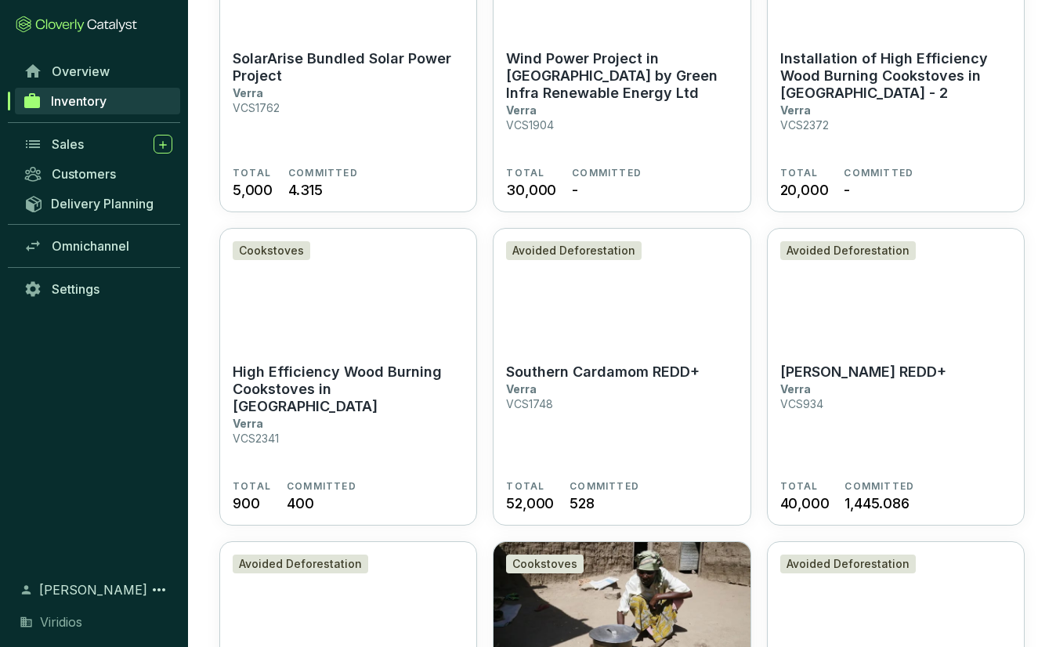
scroll to position [235, 0]
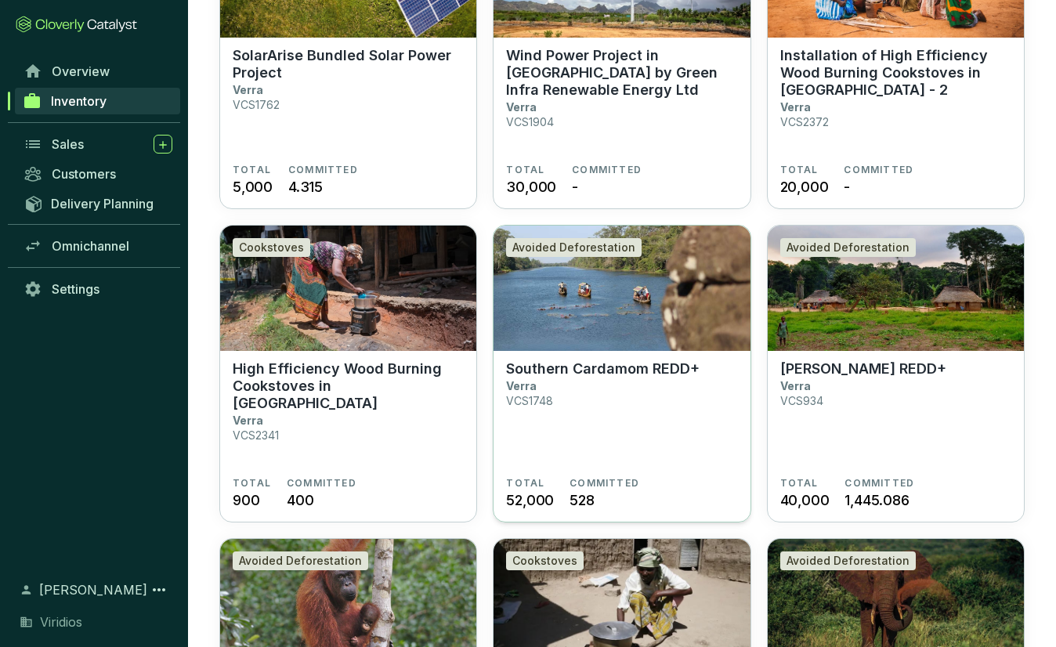
click at [569, 402] on section "Southern Cardamom REDD+ Verra VCS1748" at bounding box center [621, 418] width 231 height 117
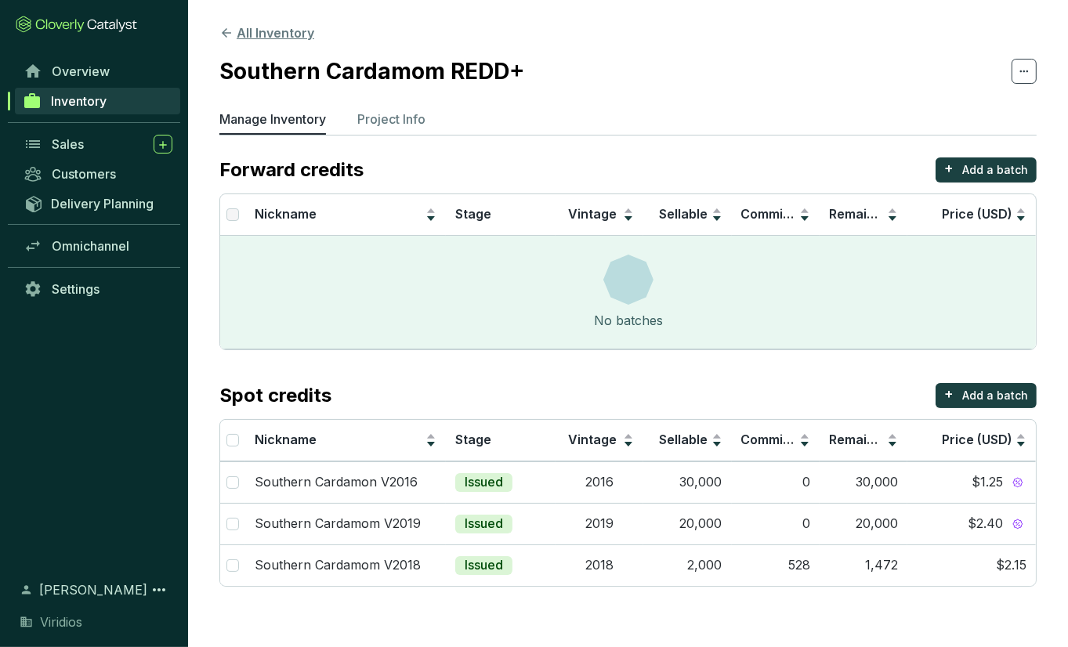
click at [241, 39] on button "All Inventory" at bounding box center [266, 32] width 95 height 19
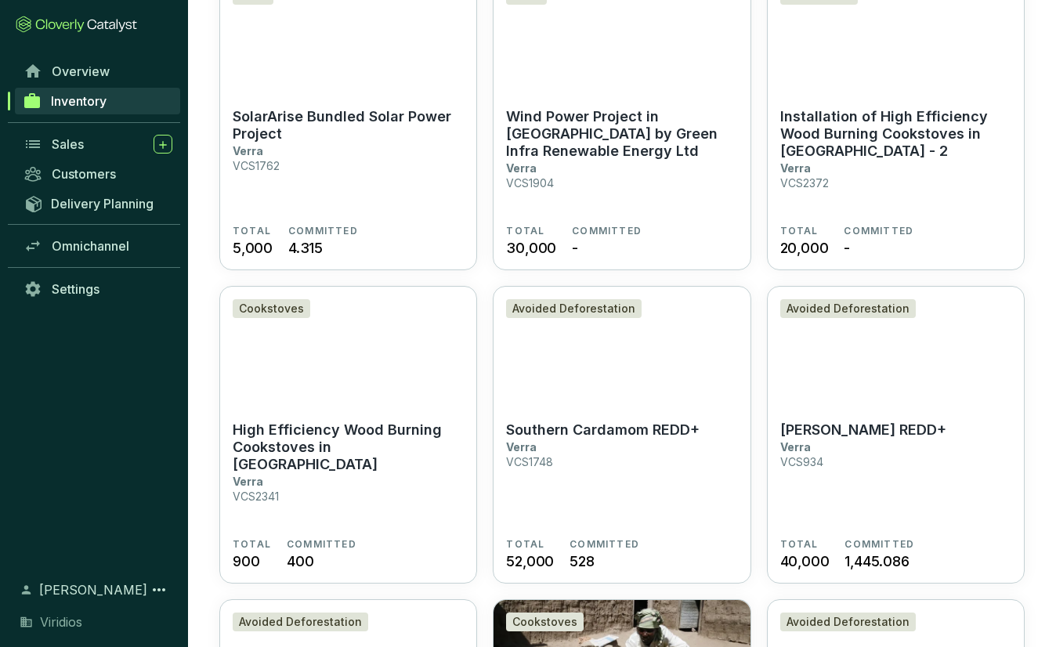
scroll to position [78, 0]
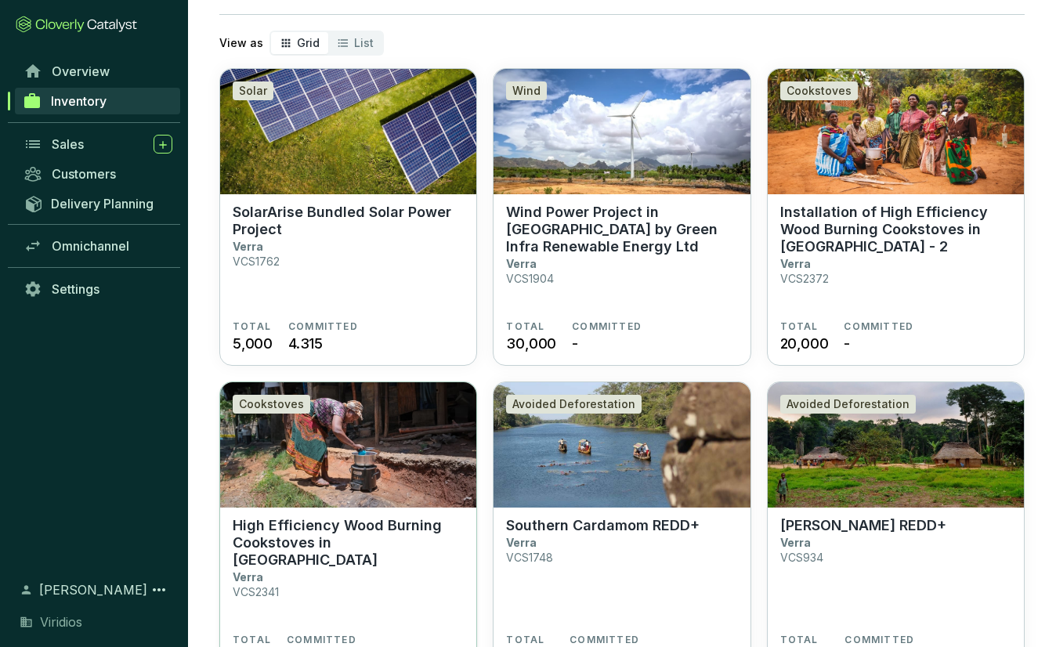
click at [385, 535] on p "High Efficiency Wood Burning Cookstoves in [GEOGRAPHIC_DATA]" at bounding box center [348, 543] width 231 height 52
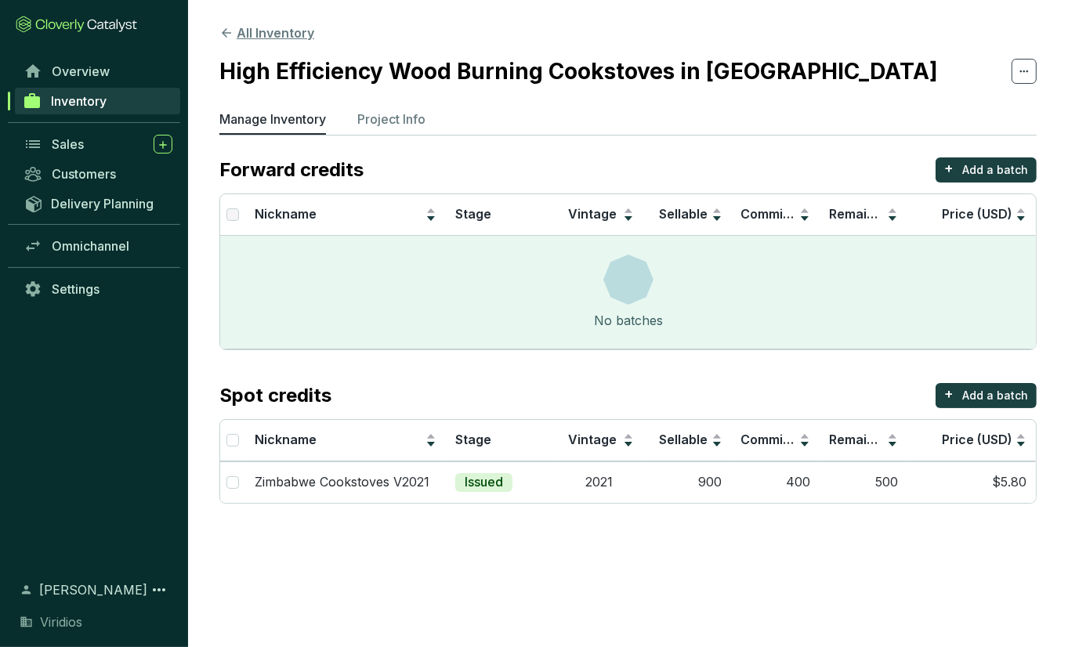
click at [234, 23] on button "All Inventory" at bounding box center [266, 32] width 95 height 19
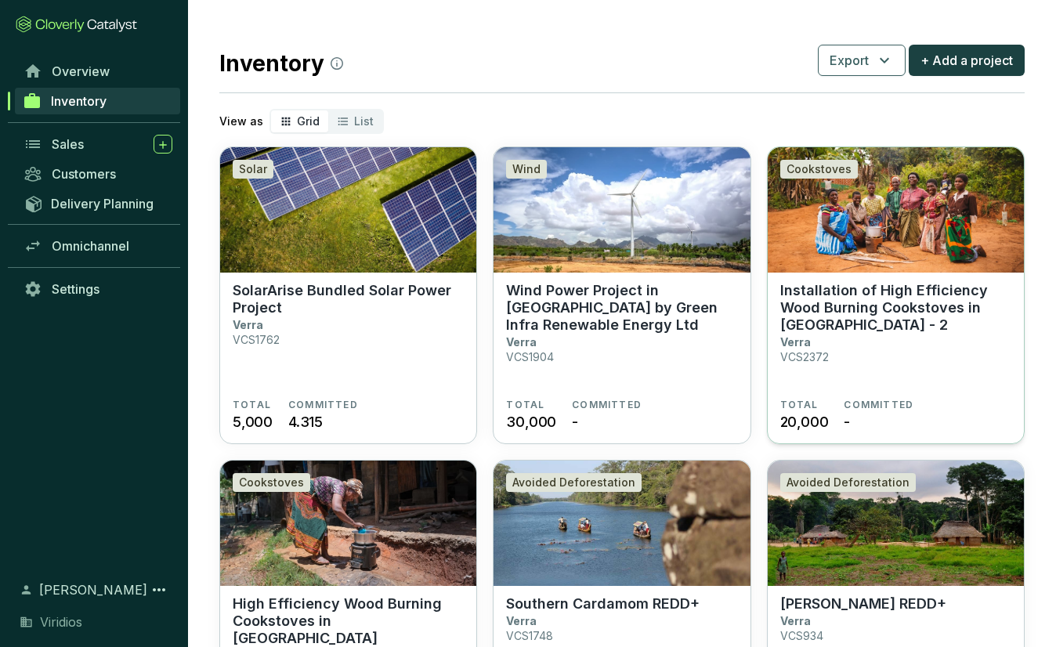
click at [865, 338] on section "Installation of High Efficiency Wood Burning Cookstoves in Malawi - 2 Verra VCS…" at bounding box center [895, 340] width 231 height 117
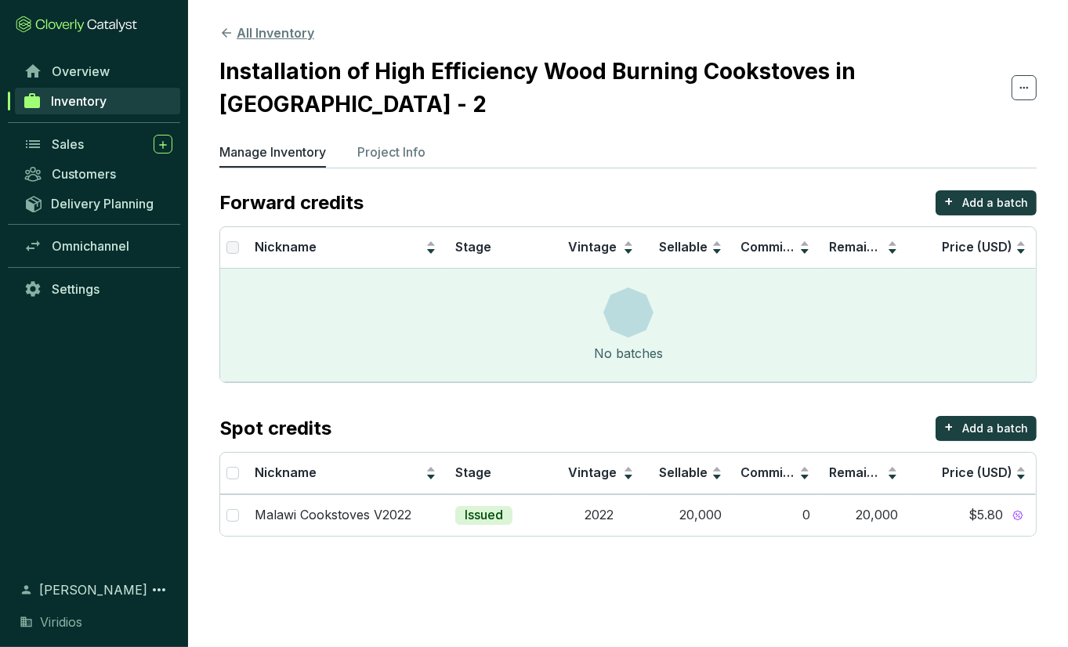
click at [265, 36] on button "All Inventory" at bounding box center [266, 32] width 95 height 19
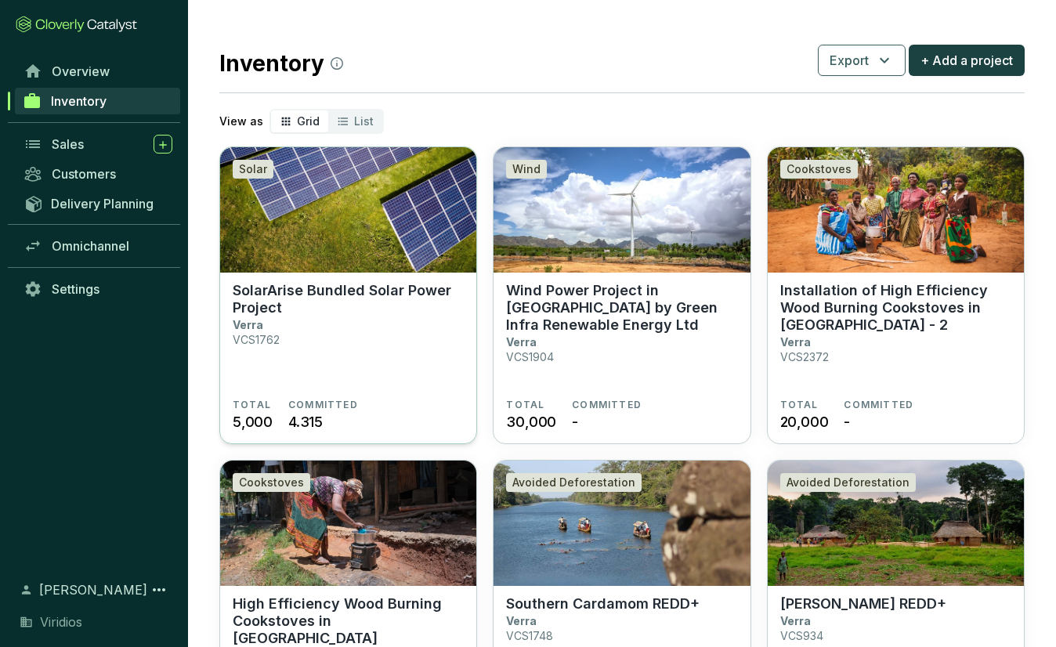
click at [378, 333] on section "SolarArise Bundled Solar Power Project Verra VCS1762" at bounding box center [348, 340] width 231 height 117
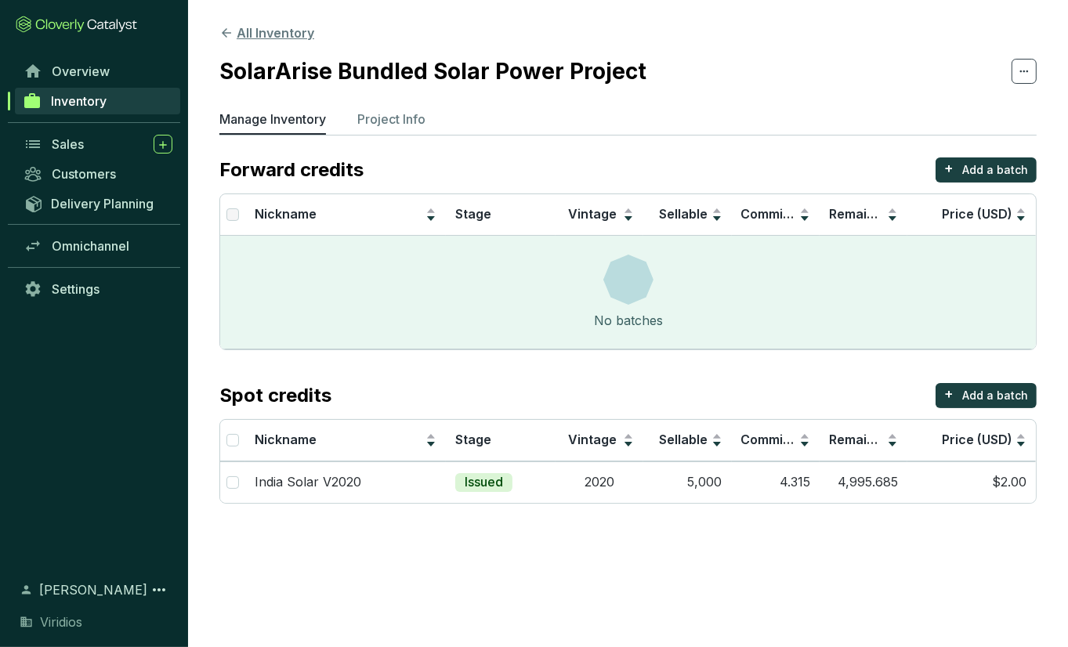
click at [298, 36] on button "All Inventory" at bounding box center [266, 32] width 95 height 19
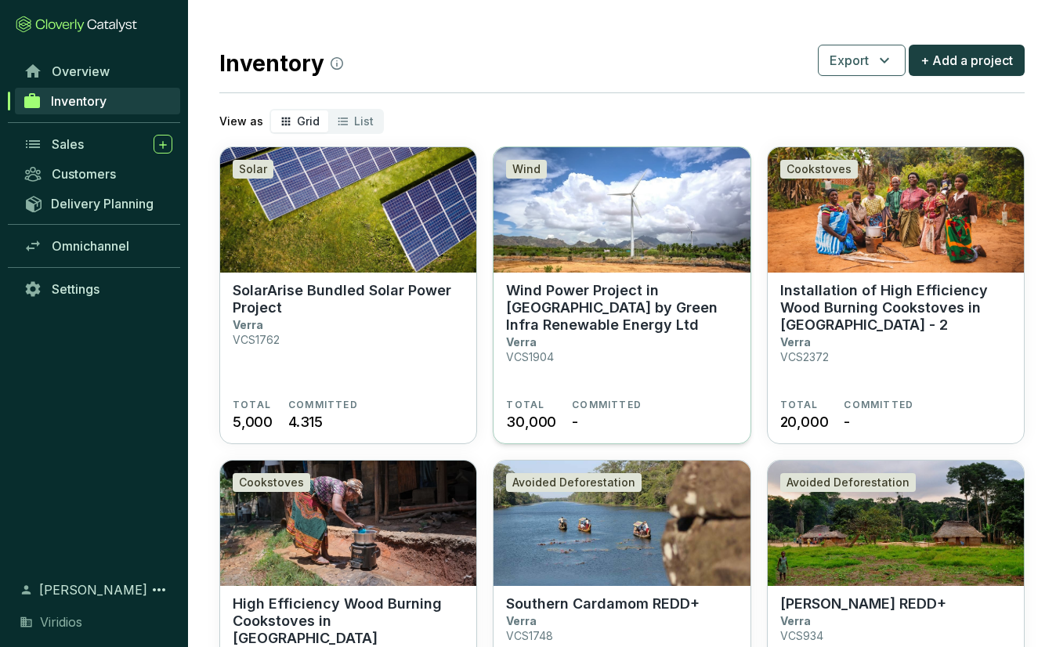
click at [638, 305] on p "Wind Power Project in [GEOGRAPHIC_DATA] by Green Infra Renewable Energy Ltd" at bounding box center [621, 308] width 231 height 52
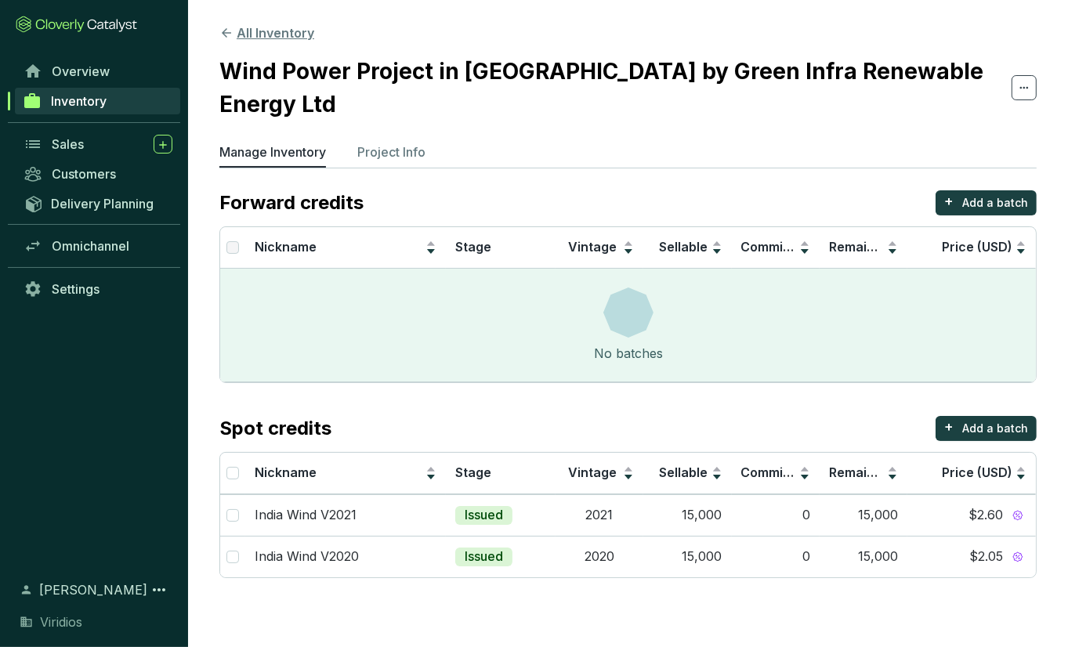
click at [282, 27] on button "All Inventory" at bounding box center [266, 32] width 95 height 19
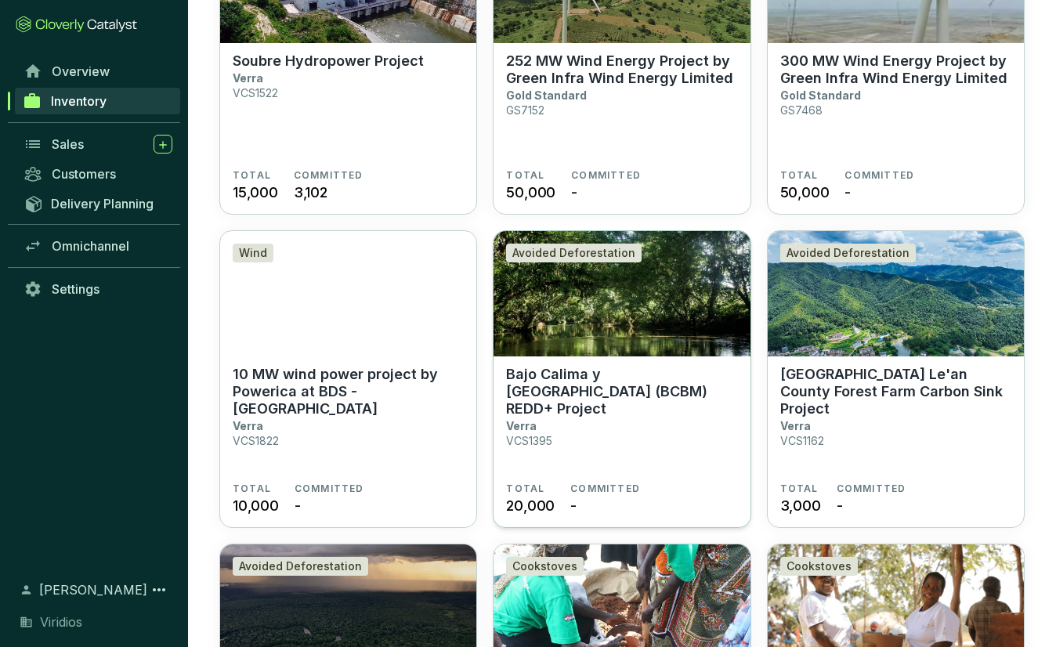
scroll to position [1404, 0]
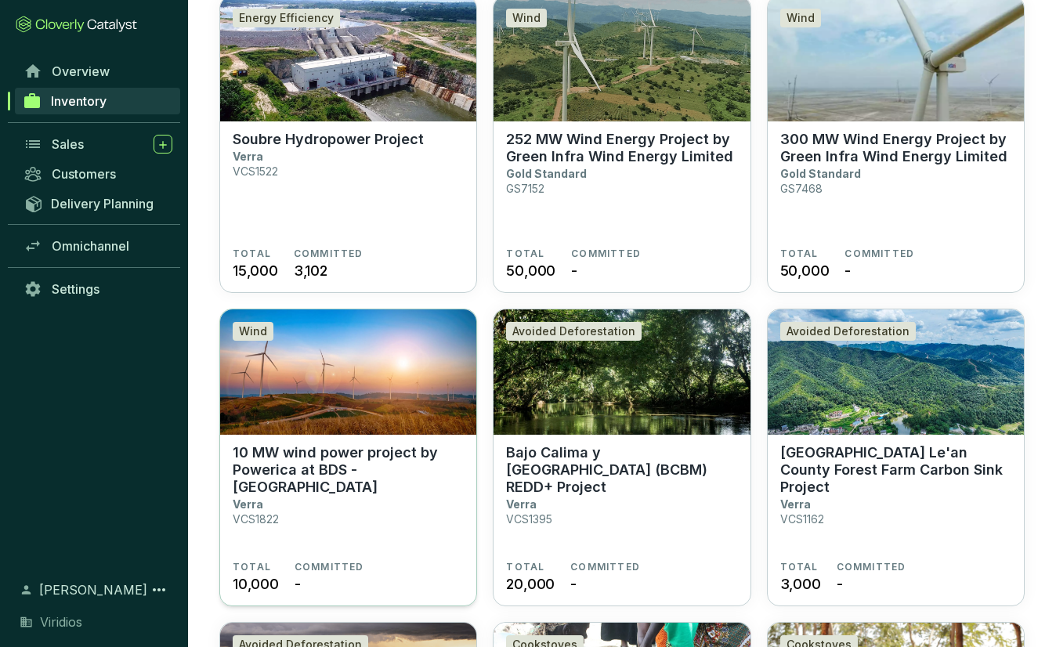
click at [308, 485] on section "10 MW wind power project by Powerica at BDS - Gujarat Verra VCS1822" at bounding box center [348, 502] width 231 height 117
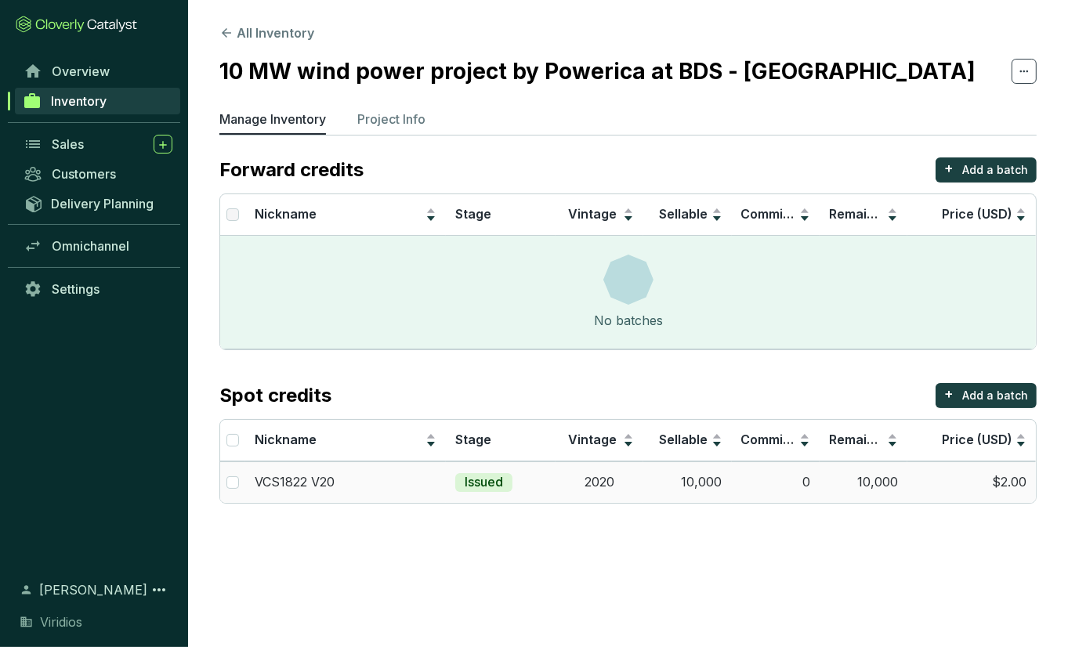
click at [782, 488] on td "0" at bounding box center [776, 482] width 88 height 42
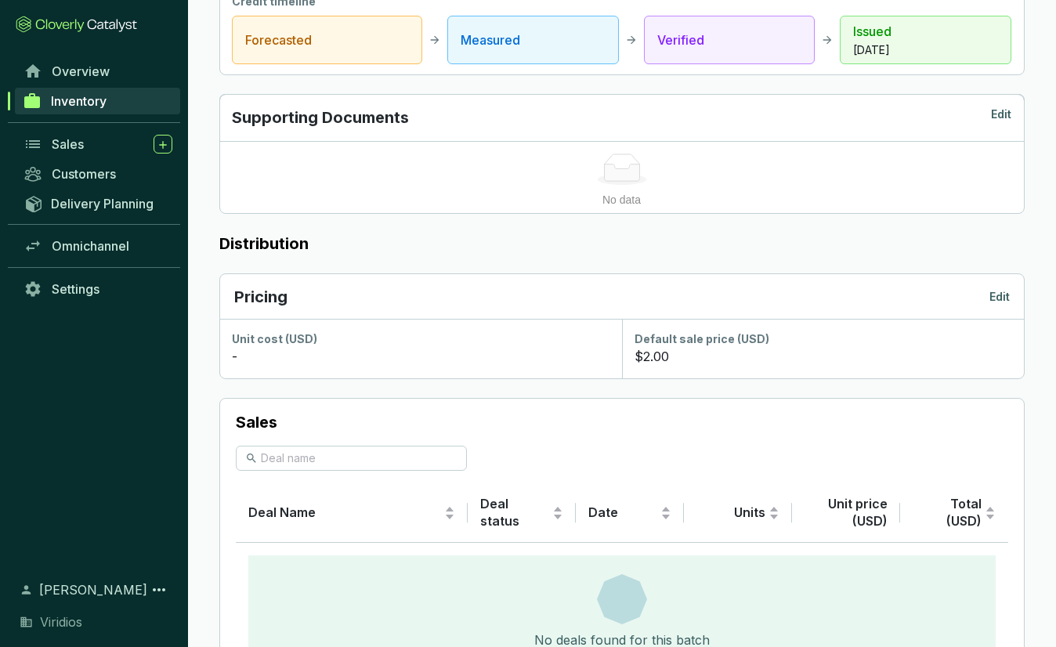
scroll to position [705, 0]
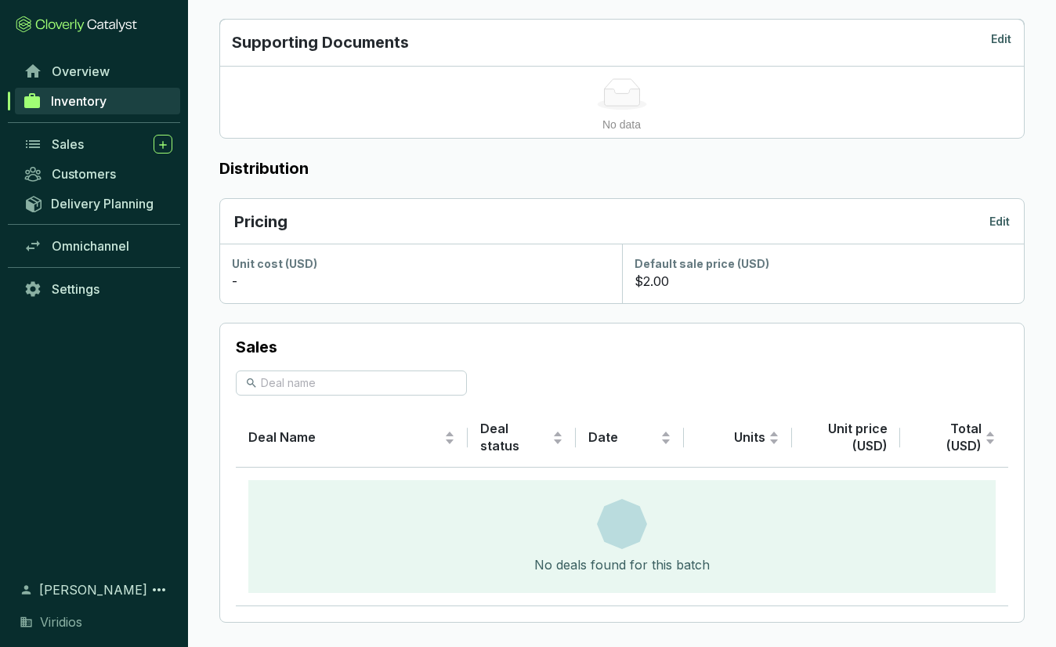
click at [987, 225] on div "Pricing Edit" at bounding box center [621, 222] width 775 height 22
click at [999, 215] on p "Edit" at bounding box center [999, 222] width 20 height 16
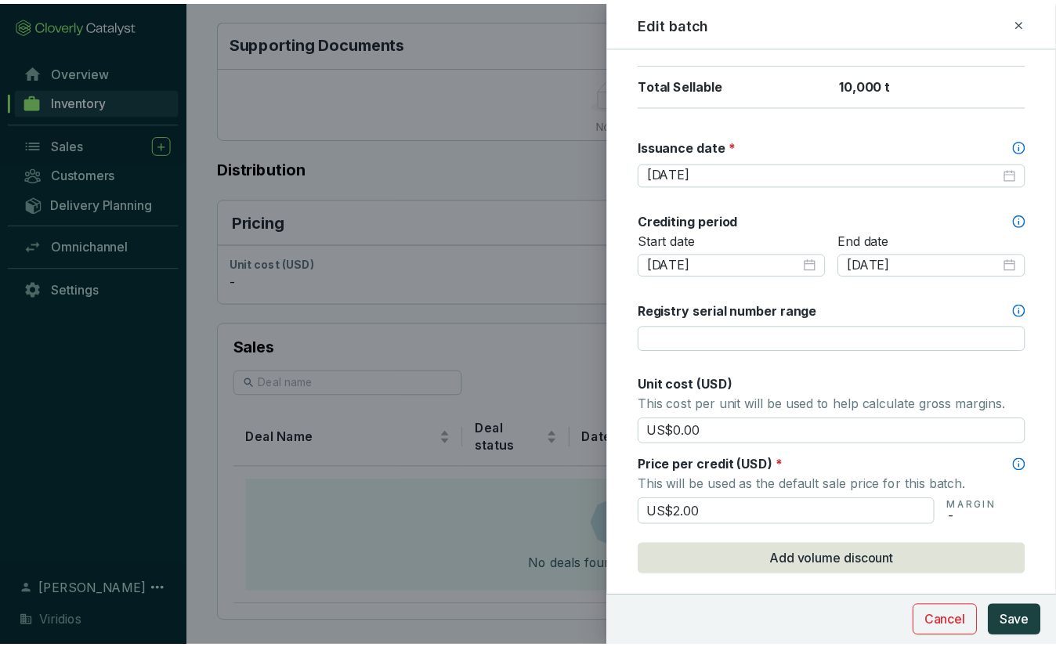
scroll to position [470, 0]
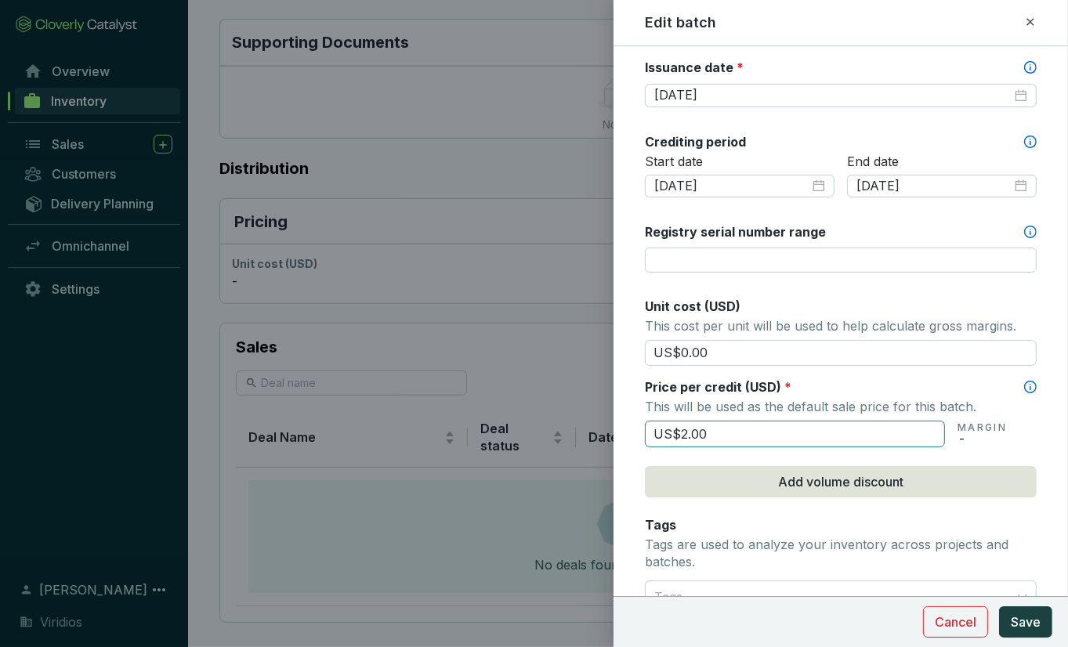
click at [750, 421] on input "US$2.00" at bounding box center [795, 434] width 300 height 27
type input "US$2"
type input "US$1.85"
click at [1030, 627] on span "Save" at bounding box center [1025, 621] width 30 height 19
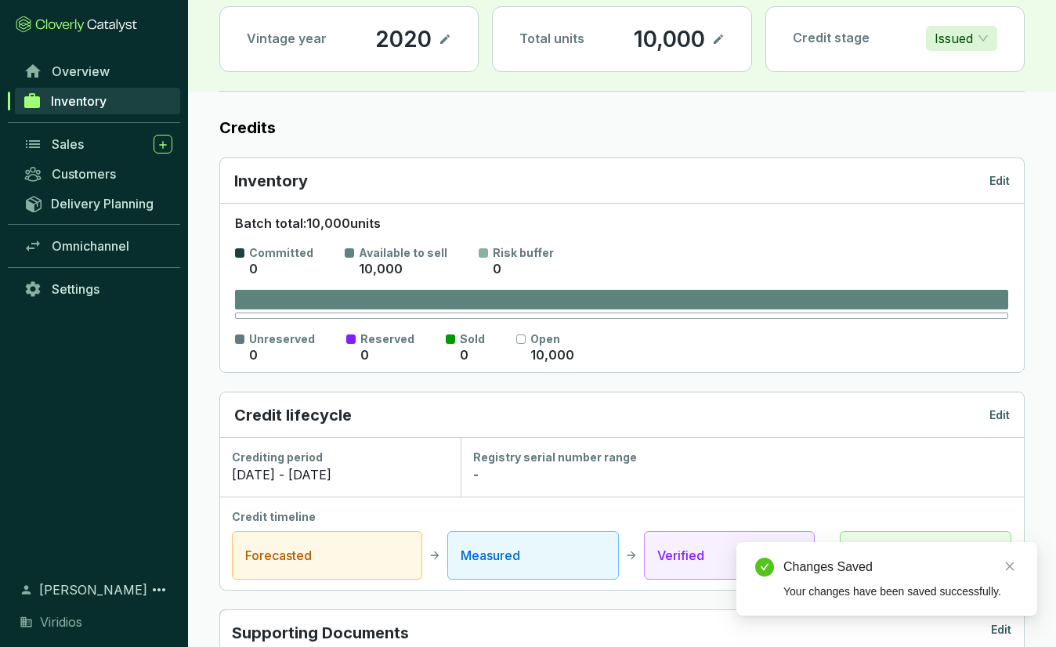
scroll to position [0, 0]
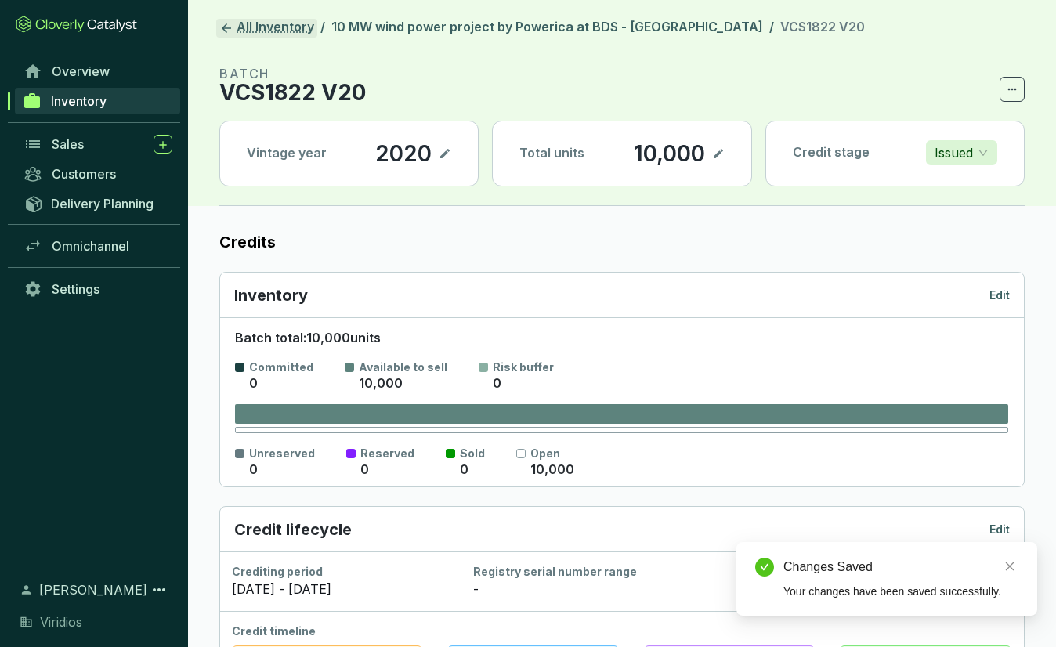
click at [292, 21] on link "All Inventory" at bounding box center [266, 28] width 101 height 19
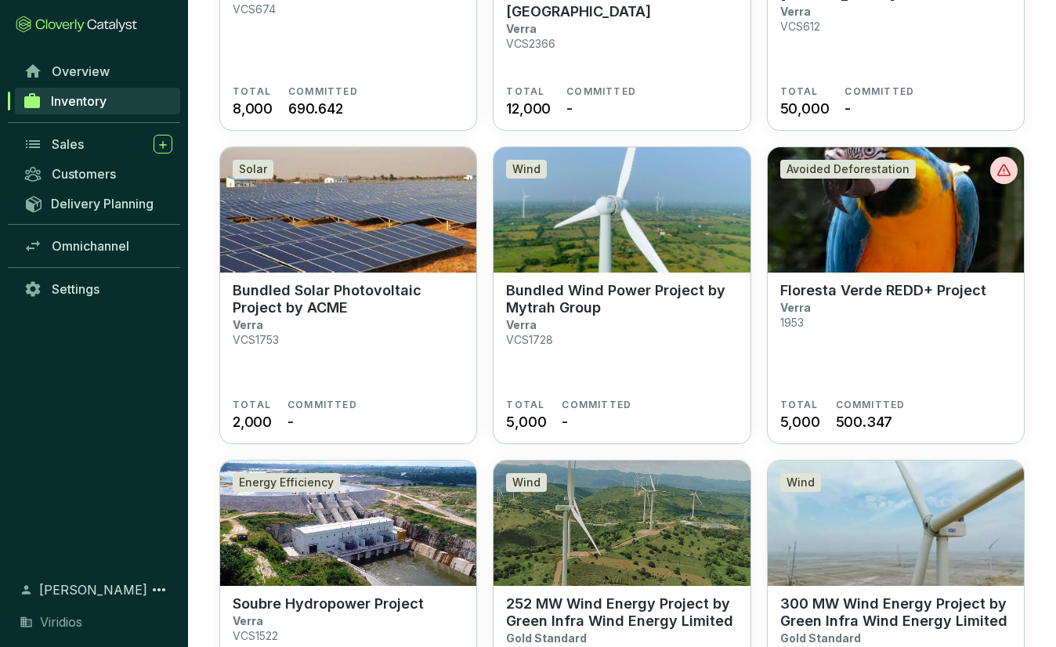
scroll to position [1175, 0]
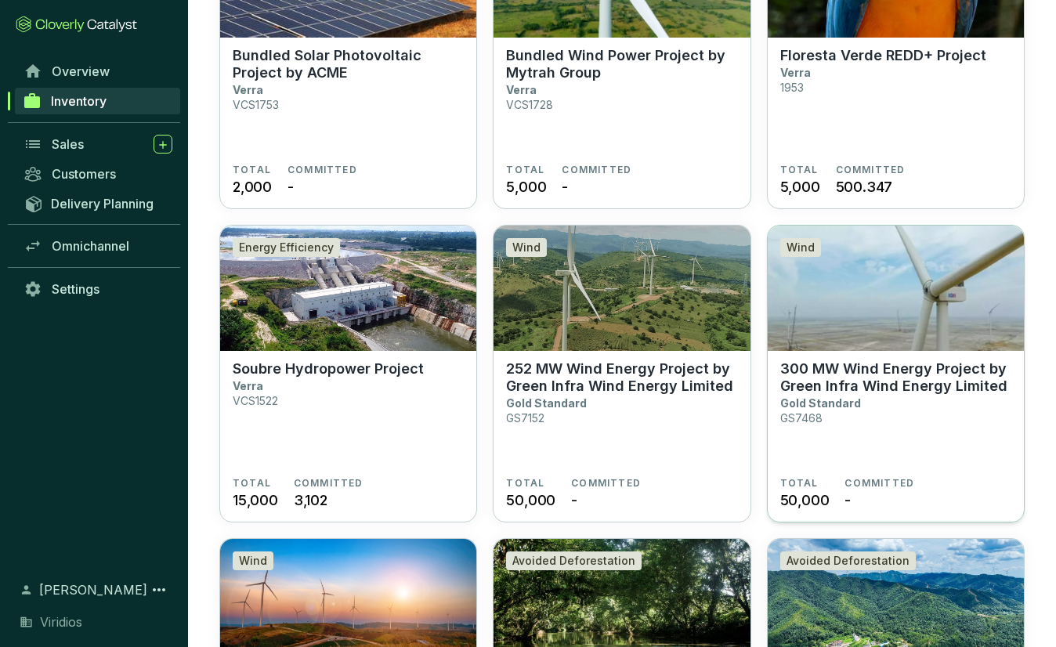
click at [863, 392] on p "300 MW Wind Energy Project by Green Infra Wind Energy Limited" at bounding box center [895, 377] width 231 height 34
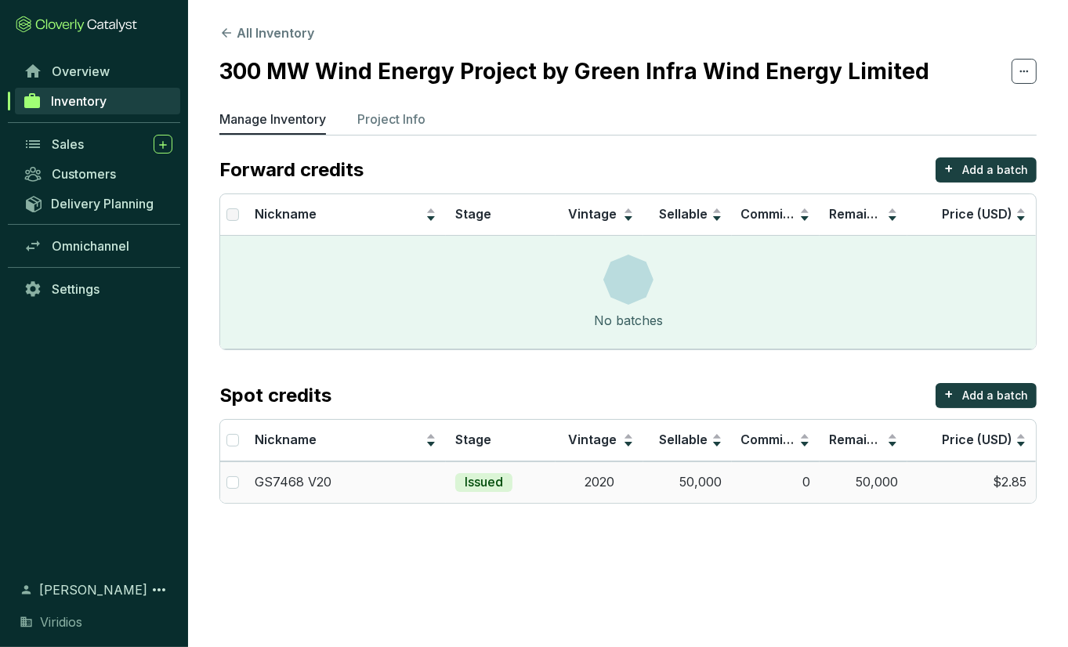
click at [817, 494] on td "0" at bounding box center [776, 482] width 88 height 42
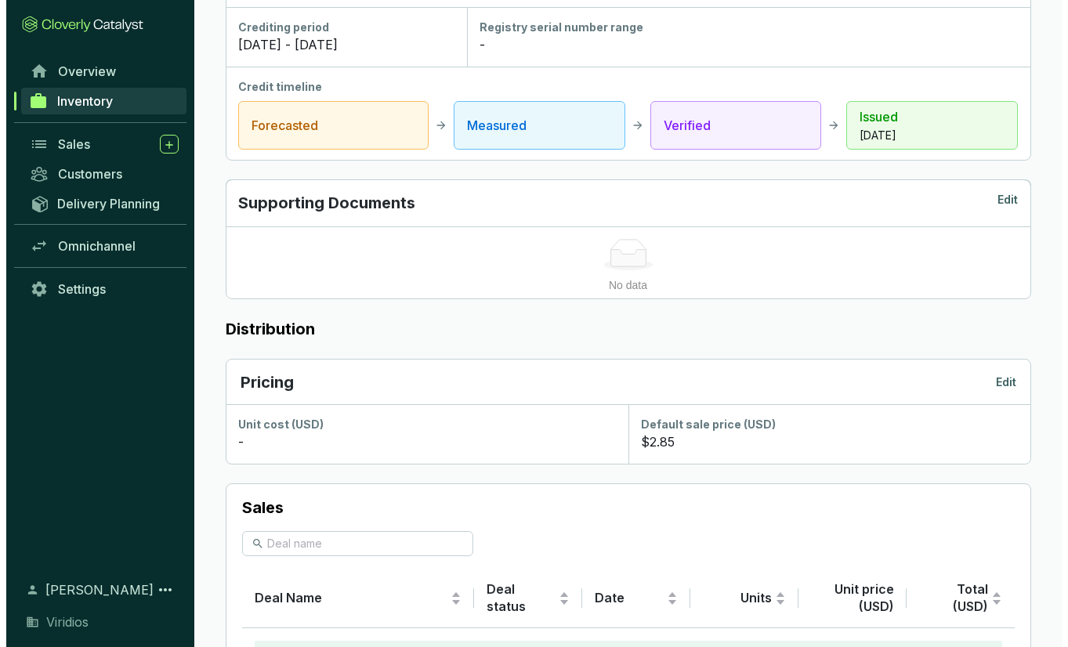
scroll to position [627, 0]
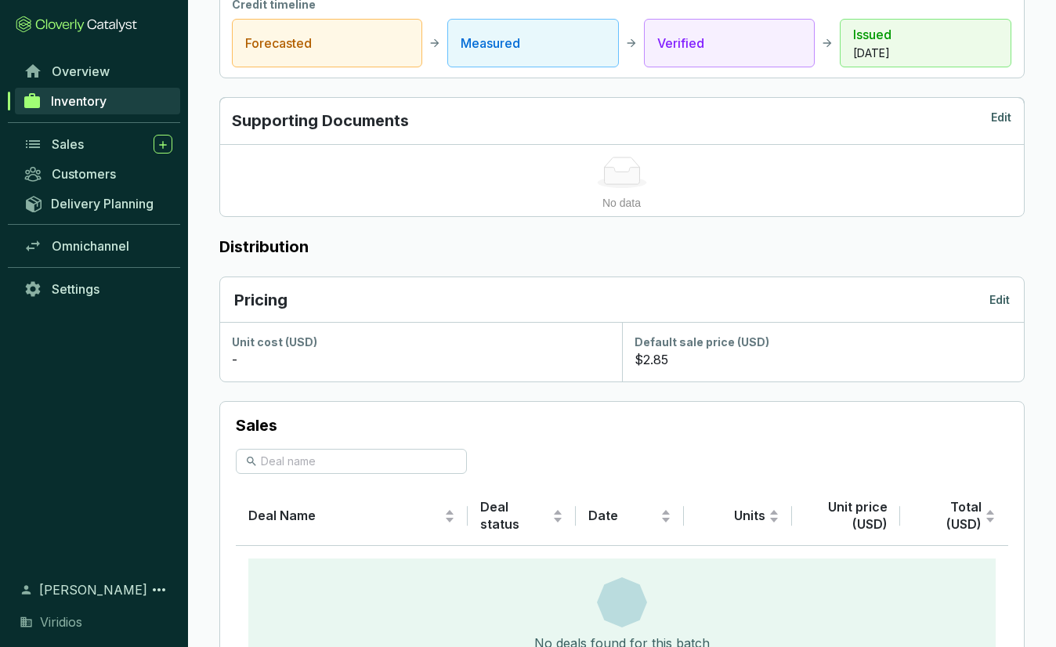
click at [997, 296] on p "Edit" at bounding box center [999, 300] width 20 height 16
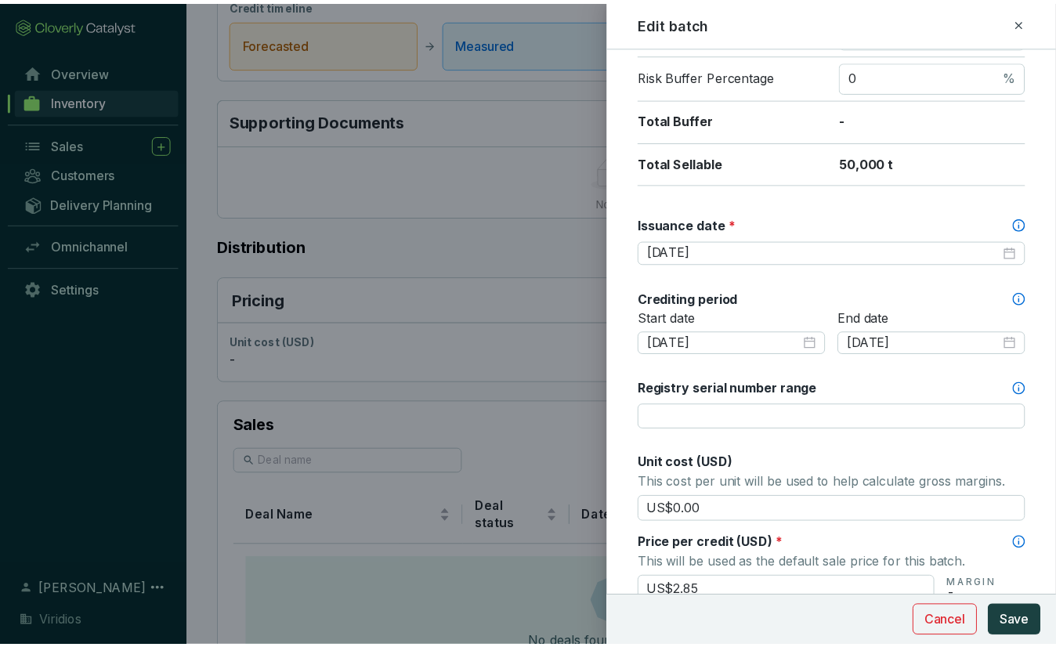
scroll to position [548, 0]
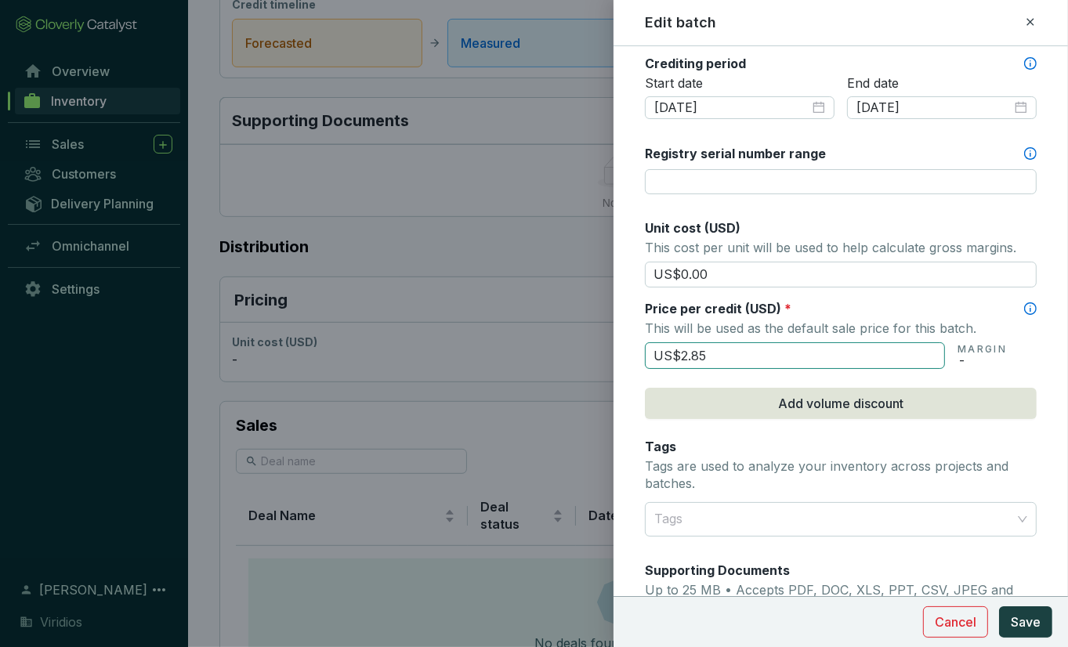
click at [783, 348] on input "US$2.85" at bounding box center [795, 355] width 300 height 27
type input "US$2.44"
click at [1024, 624] on span "Save" at bounding box center [1025, 621] width 30 height 19
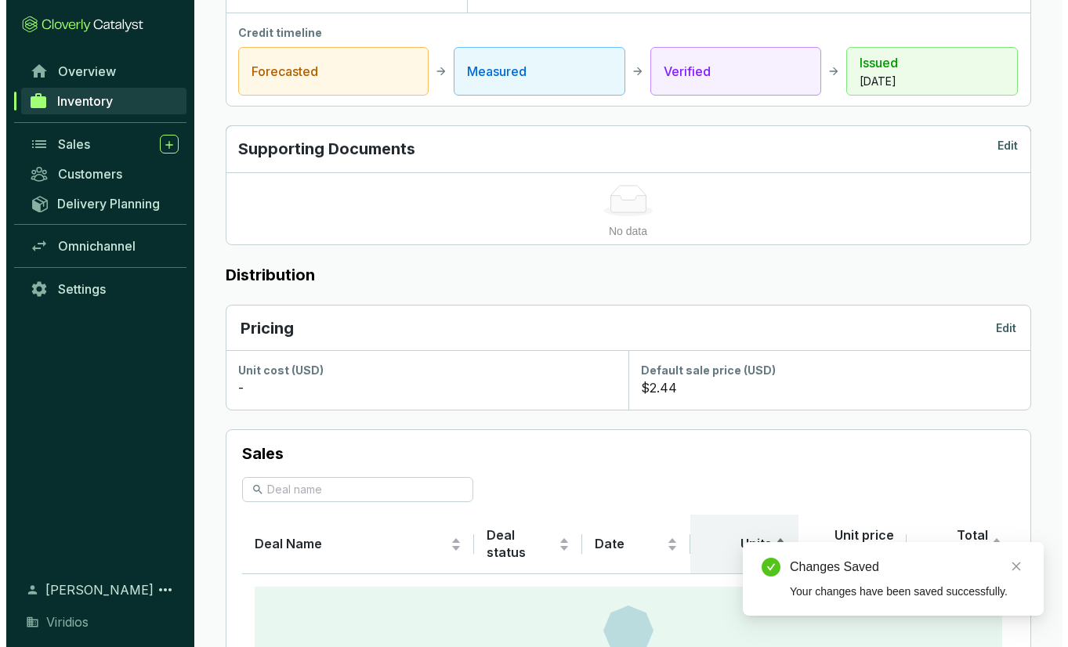
scroll to position [705, 0]
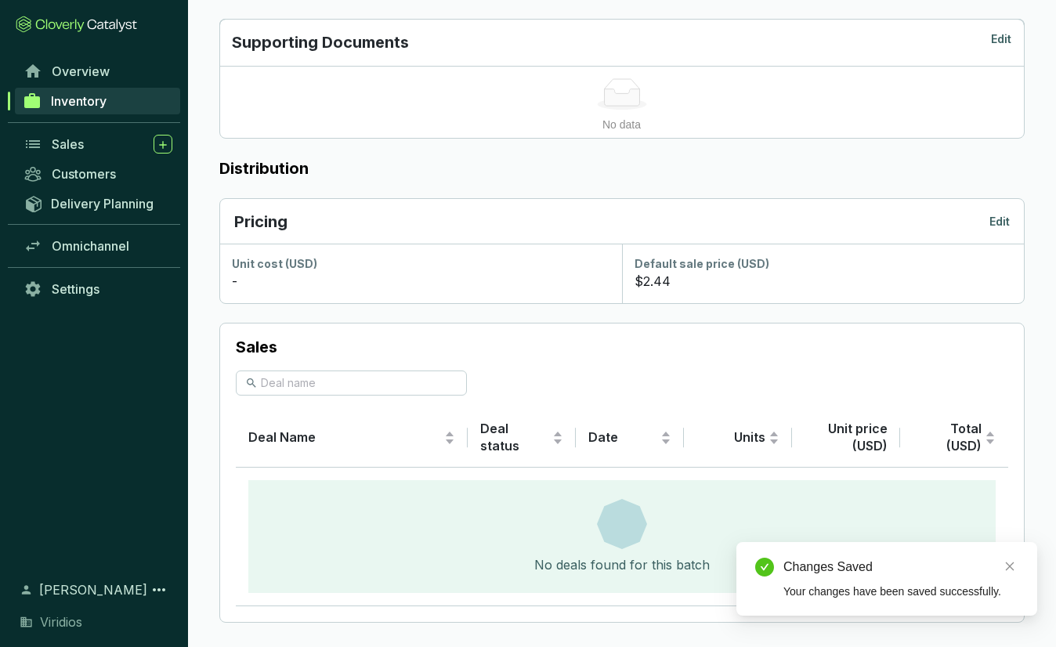
click at [995, 217] on p "Edit" at bounding box center [999, 222] width 20 height 16
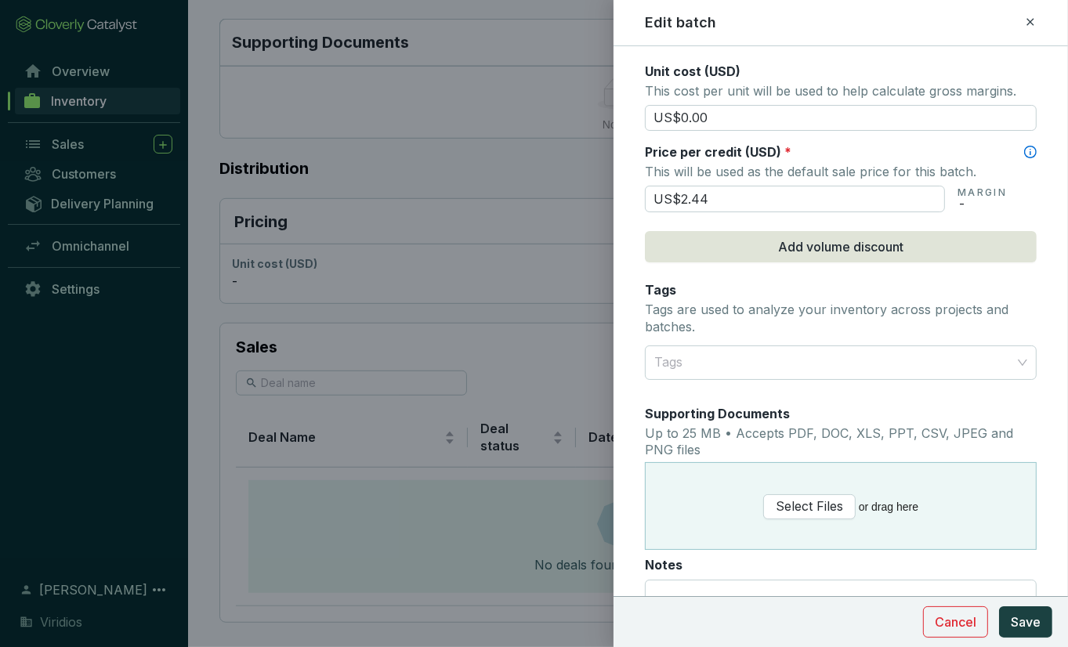
click at [1030, 24] on icon at bounding box center [1030, 22] width 13 height 19
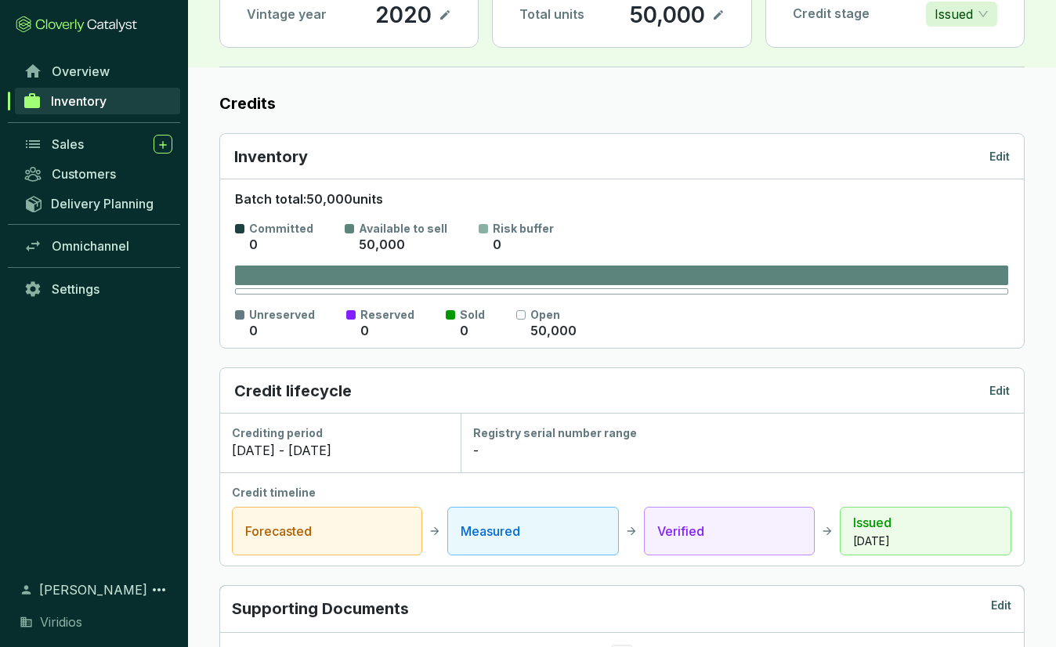
scroll to position [0, 0]
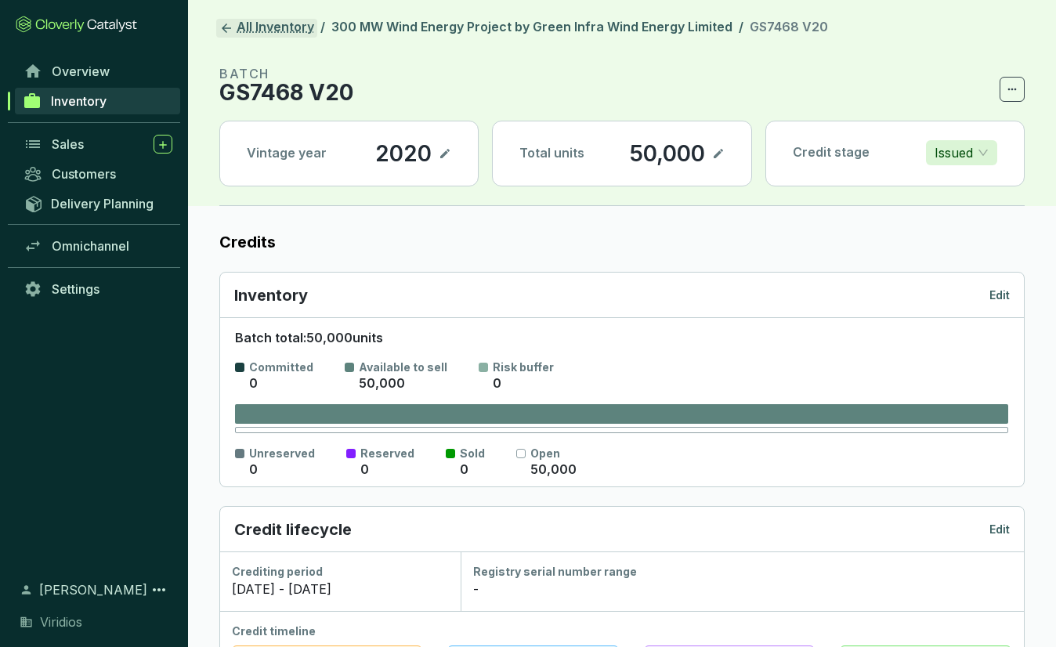
click at [284, 24] on link "All Inventory" at bounding box center [266, 28] width 101 height 19
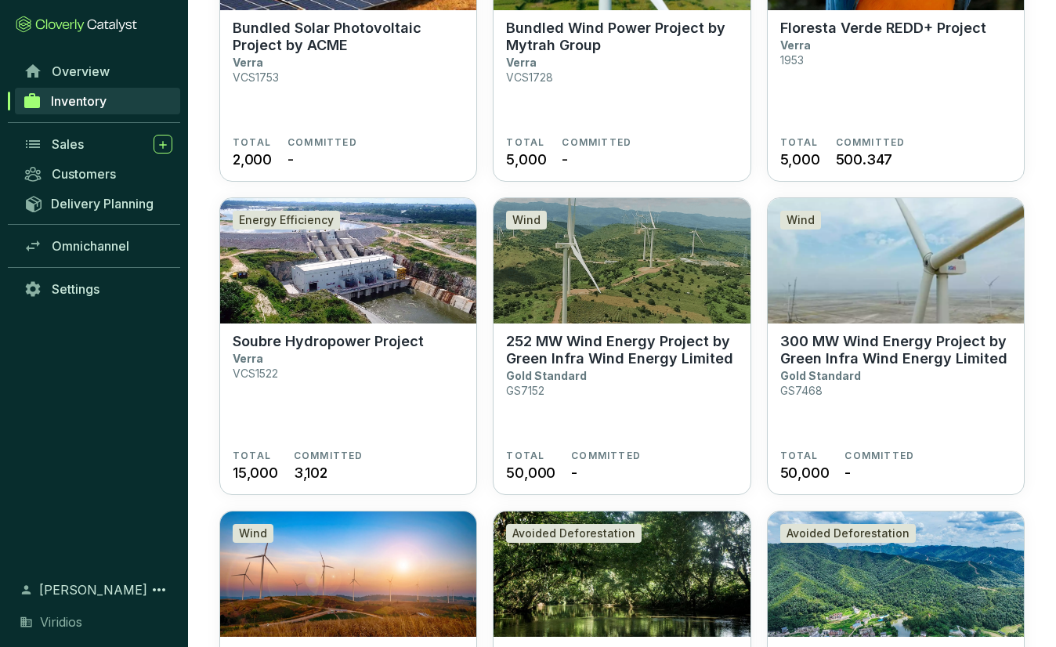
scroll to position [1331, 0]
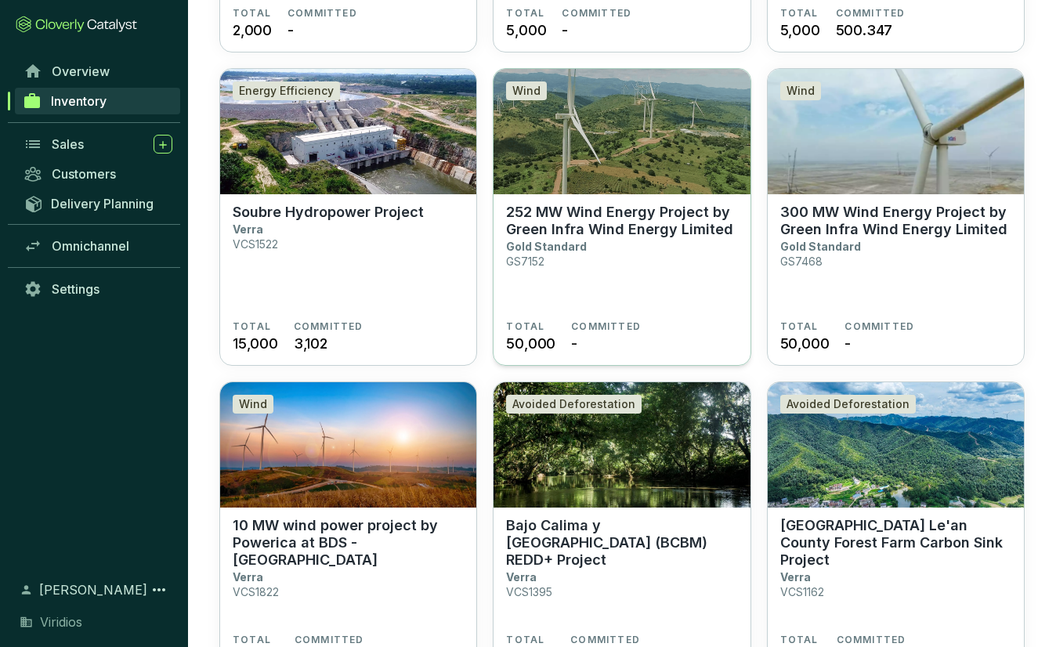
click at [606, 222] on p "252 MW Wind Energy Project by Green Infra Wind Energy Limited" at bounding box center [621, 221] width 231 height 34
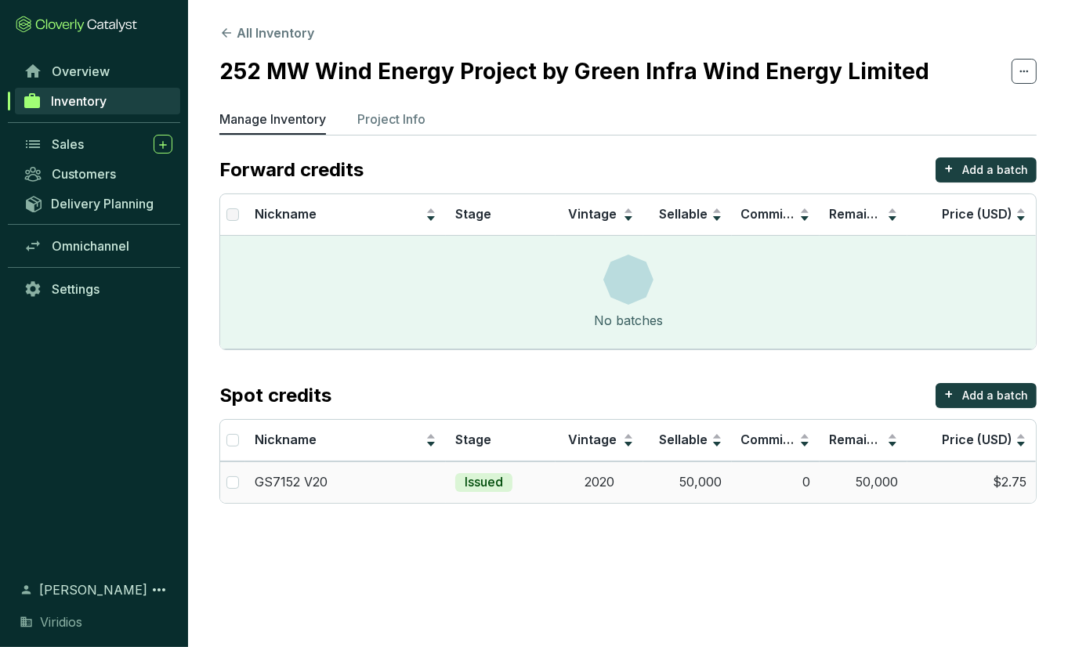
click at [880, 489] on td "50,000" at bounding box center [863, 482] width 88 height 42
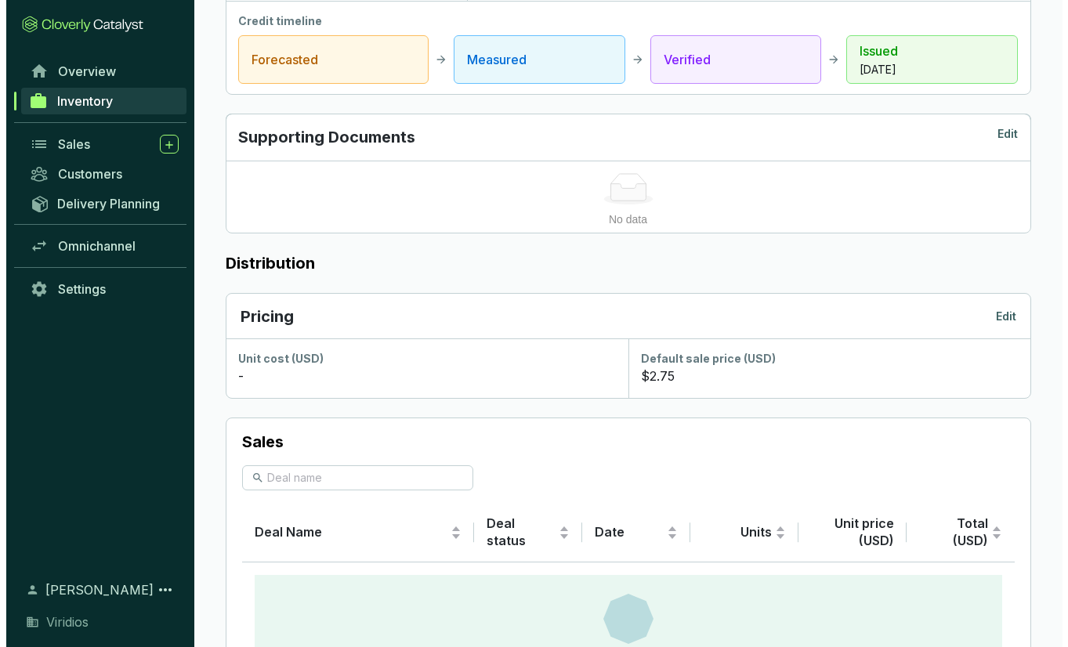
scroll to position [627, 0]
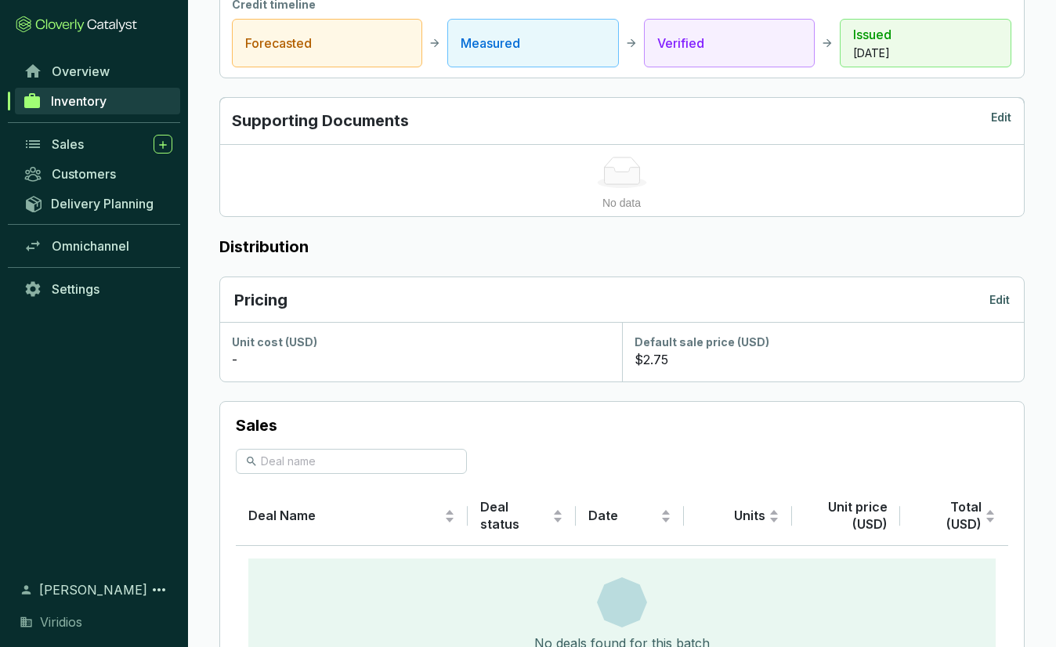
click at [996, 293] on p "Edit" at bounding box center [999, 300] width 20 height 16
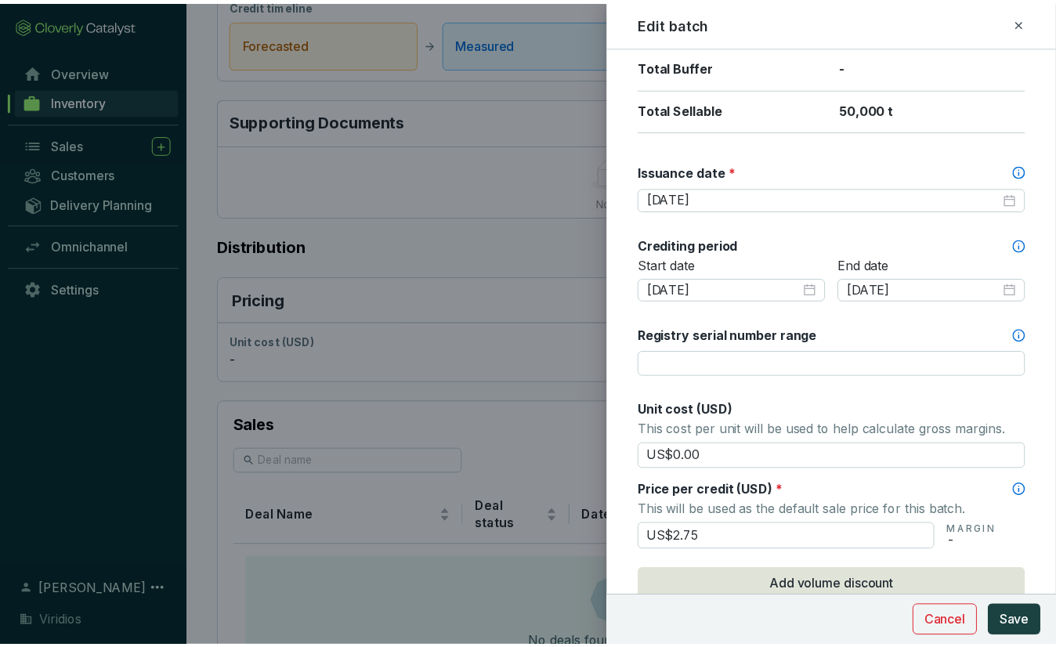
scroll to position [548, 0]
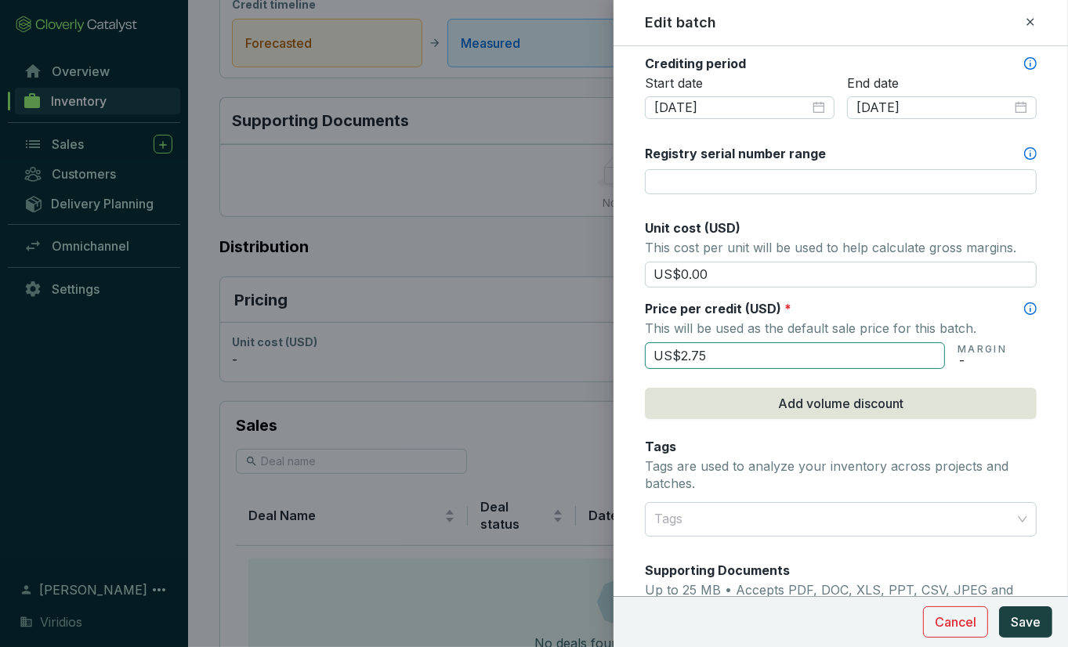
click at [732, 348] on input "US$2.75" at bounding box center [795, 355] width 300 height 27
type input "US$2.39"
click at [1028, 616] on span "Save" at bounding box center [1025, 621] width 30 height 19
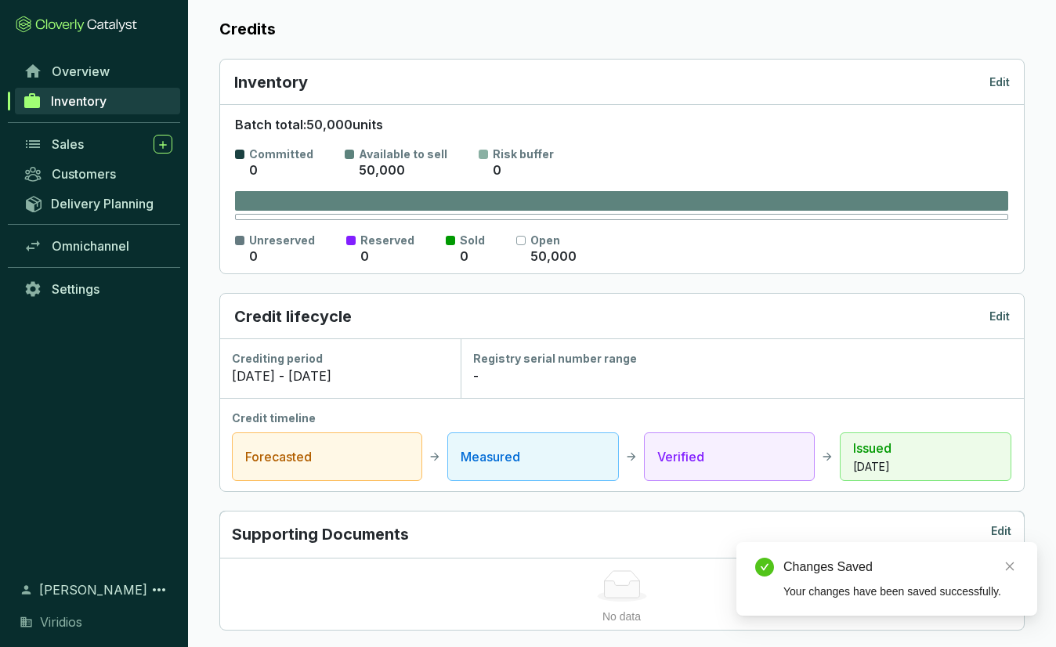
scroll to position [0, 0]
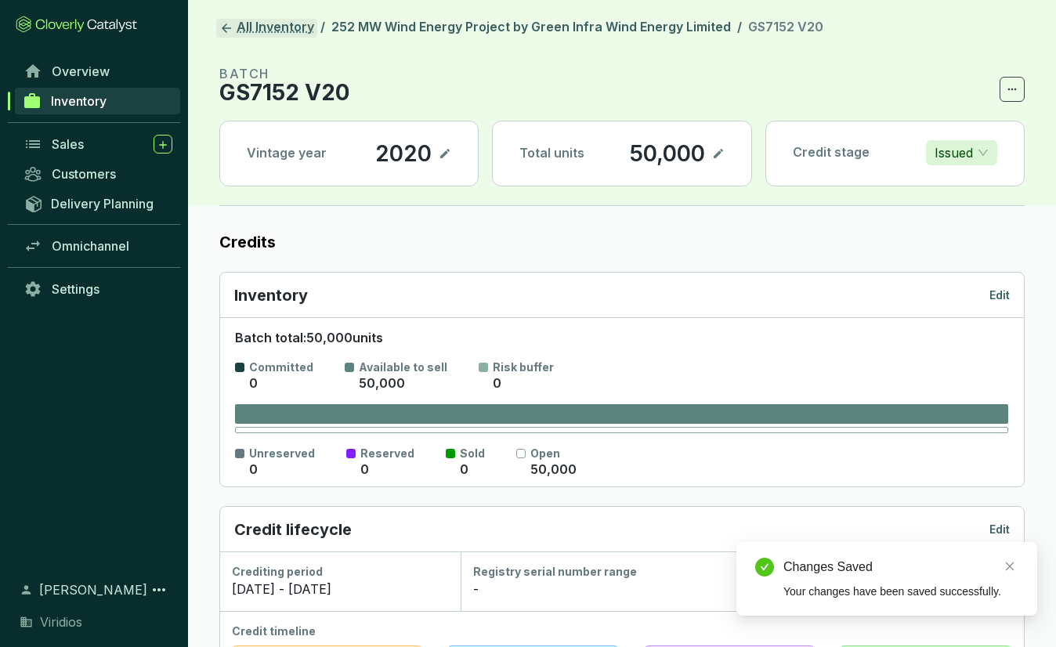
click at [269, 20] on link "All Inventory" at bounding box center [266, 28] width 101 height 19
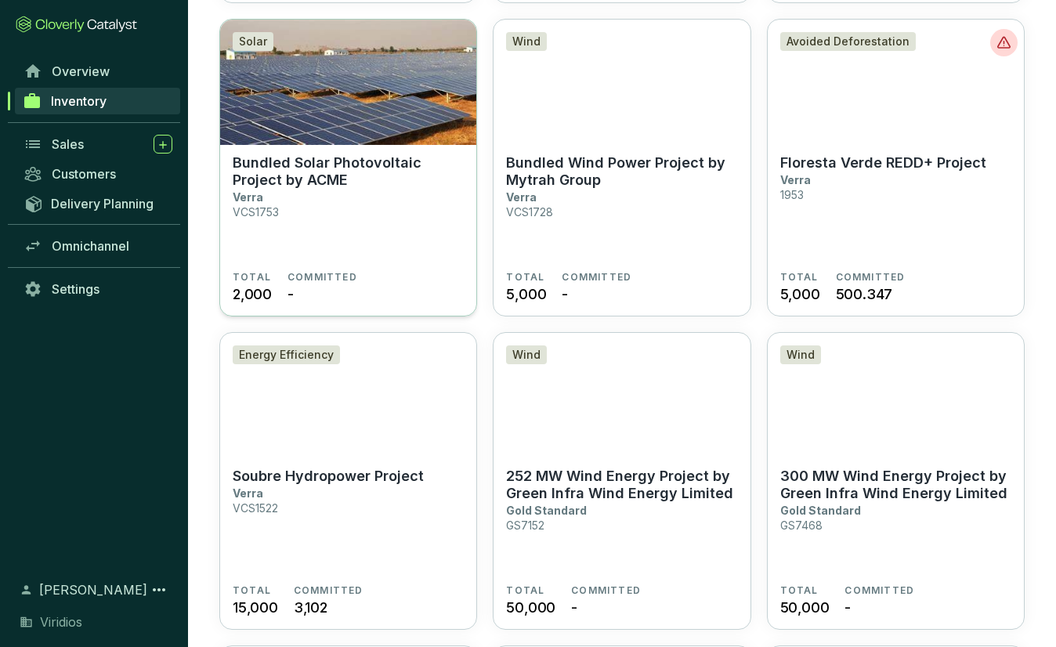
scroll to position [1175, 0]
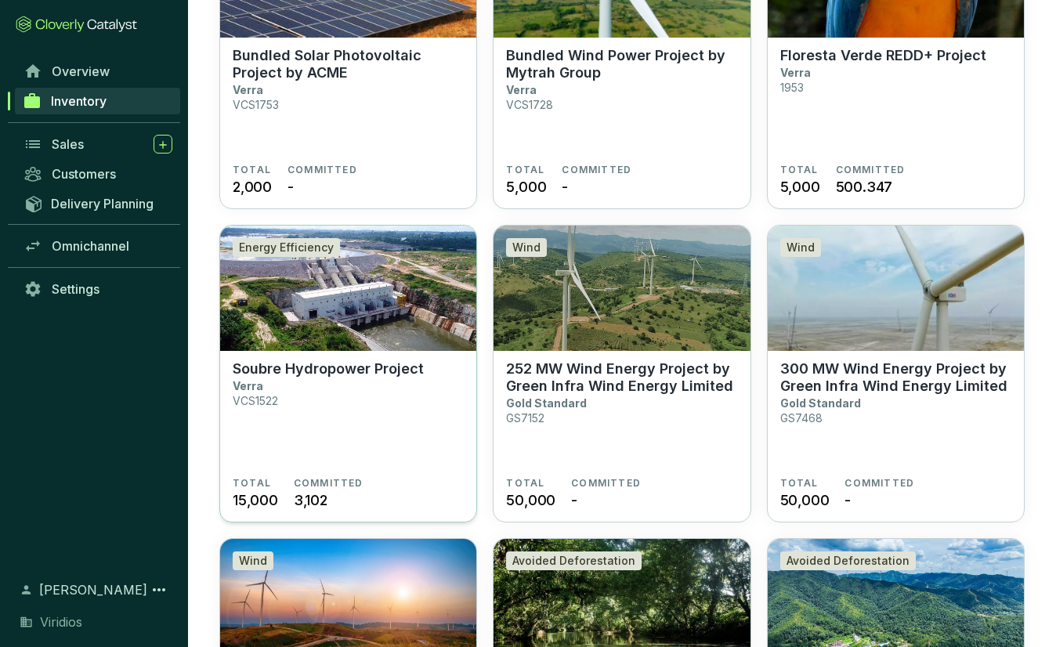
click at [433, 432] on section "Soubre Hydropower Project Verra VCS1522" at bounding box center [348, 418] width 231 height 117
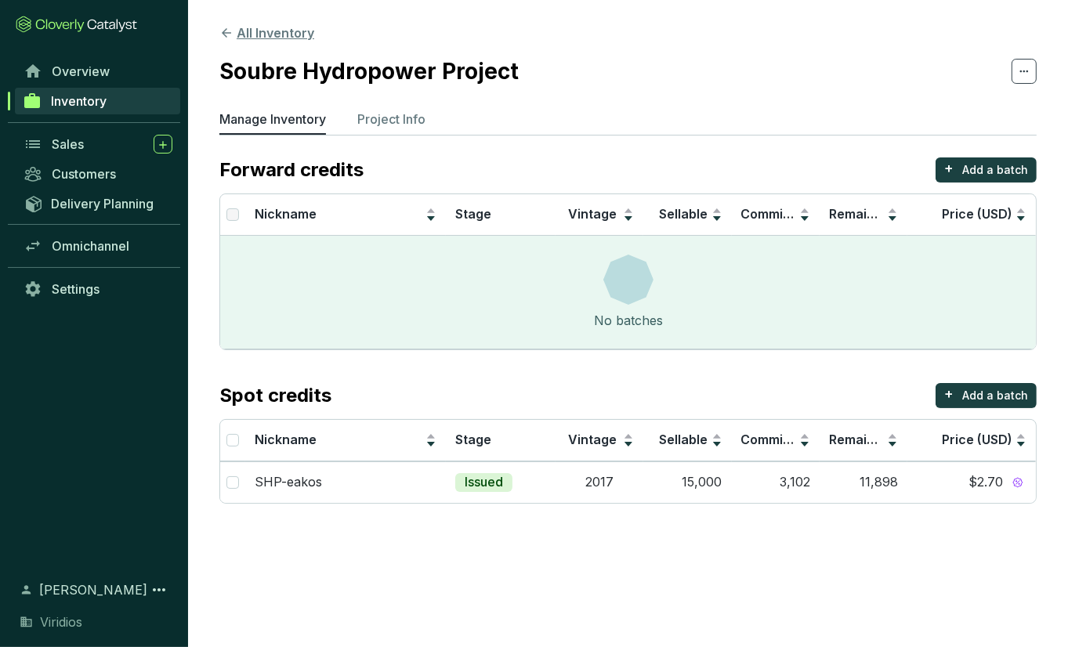
click at [291, 34] on button "All Inventory" at bounding box center [266, 32] width 95 height 19
